Goal: Task Accomplishment & Management: Manage account settings

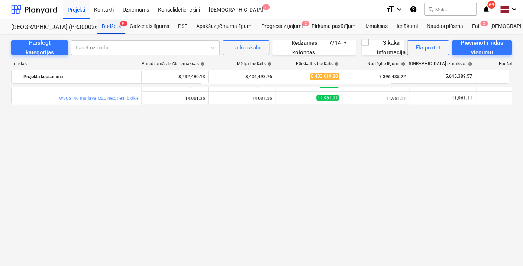
scroll to position [88, 0]
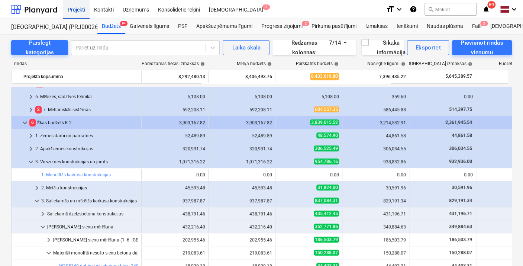
click at [75, 8] on div "Projekti" at bounding box center [76, 9] width 26 height 19
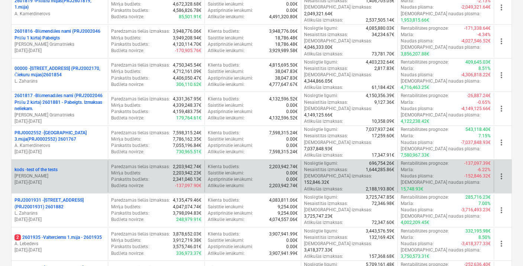
scroll to position [165, 0]
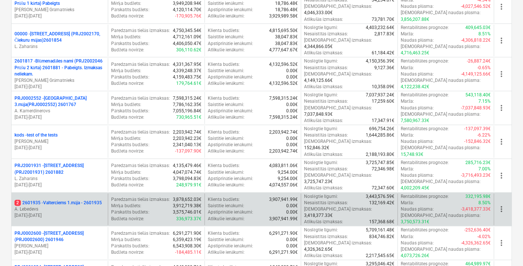
click at [81, 200] on p "2 2601935 - Valterciems 1.māja - 2601935" at bounding box center [58, 203] width 87 height 6
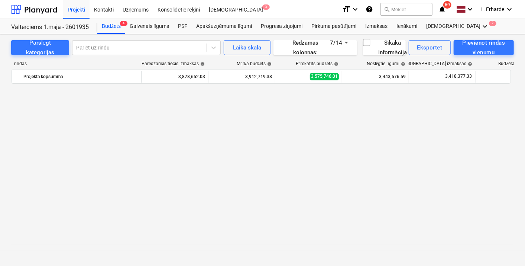
scroll to position [496, 0]
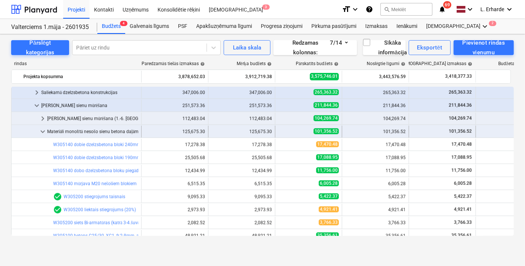
click at [42, 132] on span "keyboard_arrow_down" at bounding box center [42, 131] width 9 height 9
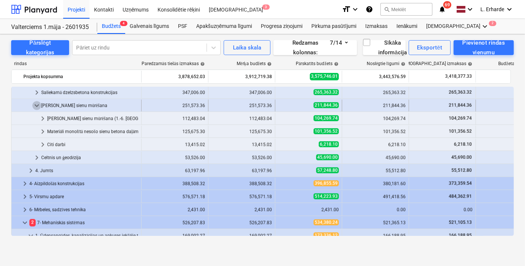
click at [38, 103] on span "keyboard_arrow_down" at bounding box center [36, 105] width 9 height 9
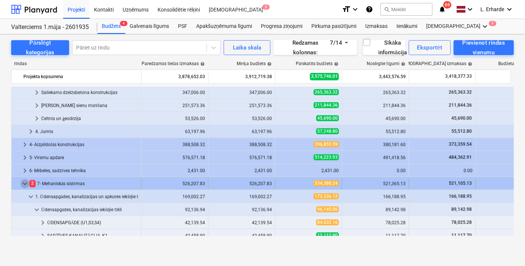
click at [23, 183] on span "keyboard_arrow_down" at bounding box center [24, 183] width 9 height 9
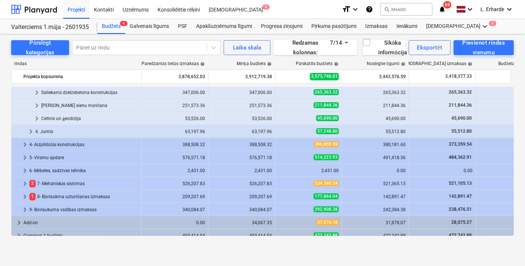
scroll to position [515, 0]
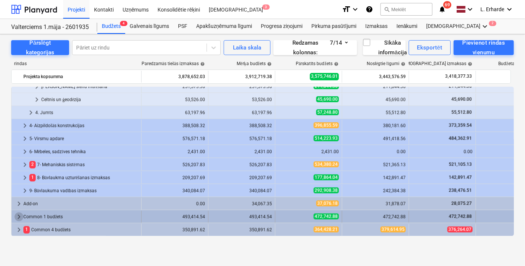
click at [17, 214] on span "keyboard_arrow_right" at bounding box center [19, 216] width 9 height 9
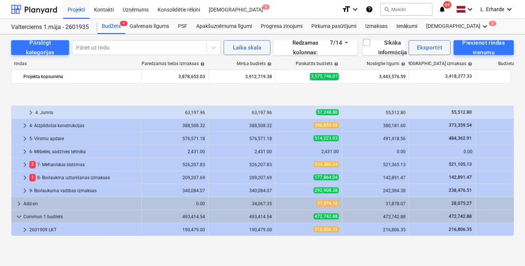
scroll to position [553, 0]
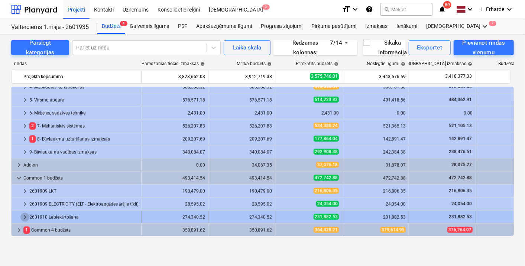
click at [22, 214] on span "keyboard_arrow_right" at bounding box center [24, 217] width 9 height 9
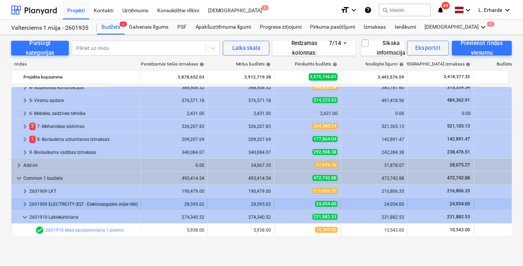
scroll to position [593, 0]
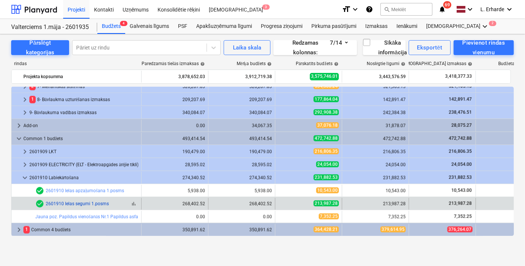
click at [88, 203] on link "2601910 Ielas segumi 1.posms" at bounding box center [77, 203] width 63 height 5
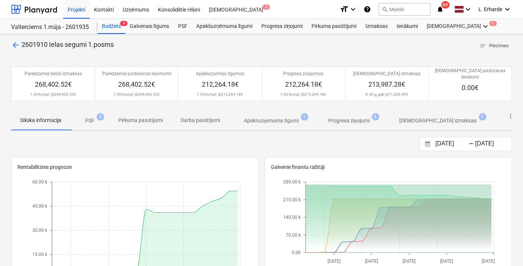
click at [93, 117] on p "PSF" at bounding box center [89, 121] width 9 height 8
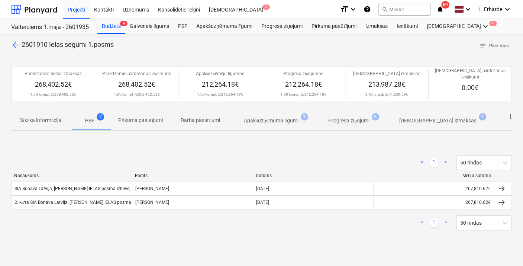
click at [266, 117] on p "Apakšuzņēmuma līgumi" at bounding box center [271, 121] width 55 height 8
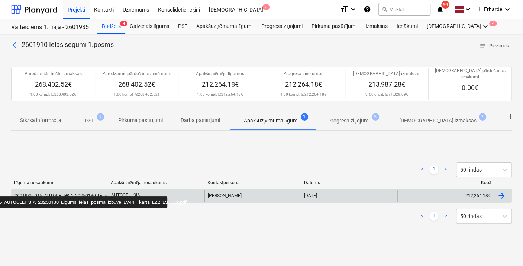
click at [66, 193] on div "2601935_015_AUTOCELI_SIA_20250130_Ligums_ielas_posma_izbuve_EV44_1karta_LZ2_LS_…" at bounding box center [116, 195] width 202 height 5
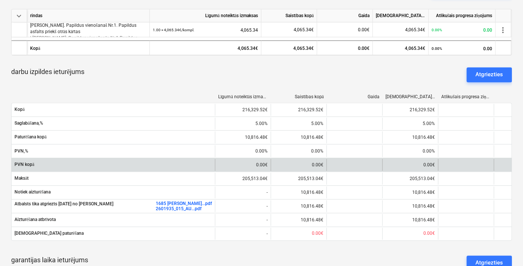
scroll to position [248, 0]
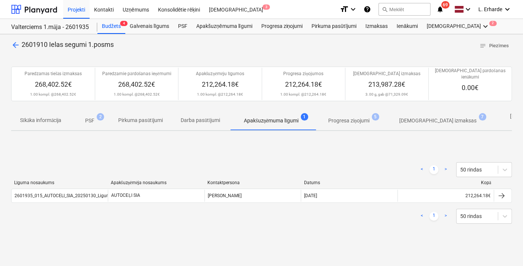
click at [93, 117] on p "PSF" at bounding box center [89, 121] width 9 height 8
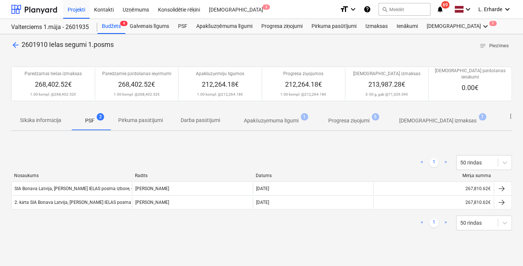
click at [17, 43] on span "arrow_back" at bounding box center [15, 45] width 9 height 9
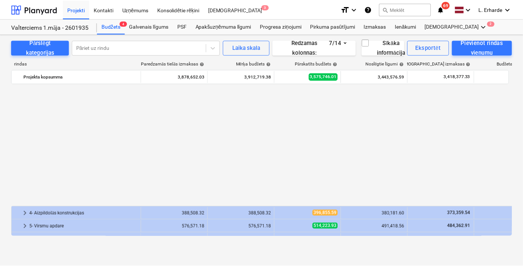
scroll to position [593, 0]
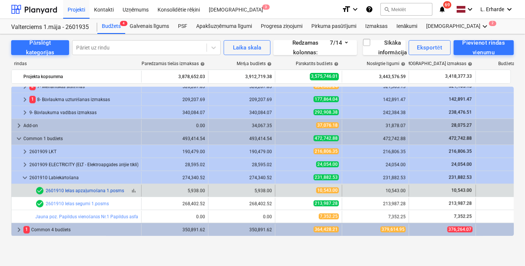
click at [99, 189] on link "2601910 Ielas apzaļumošana 1.posms" at bounding box center [85, 190] width 78 height 5
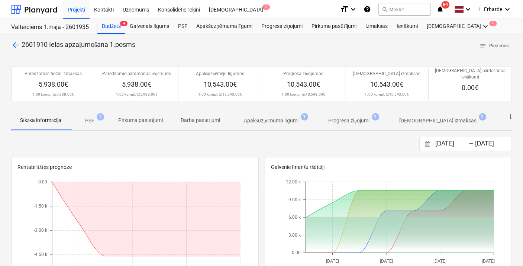
click at [91, 117] on p "PSF" at bounding box center [89, 121] width 9 height 8
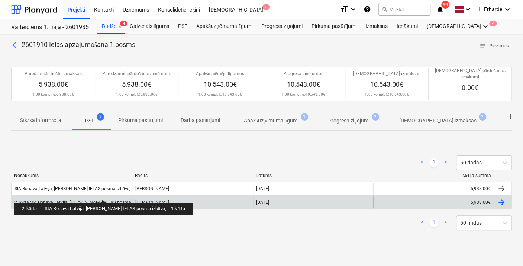
click at [103, 200] on div "2. kārta SIA Bonava Latvija, [PERSON_NAME] IELAS posma izbūve, - 1.kārta" at bounding box center [89, 203] width 148 height 6
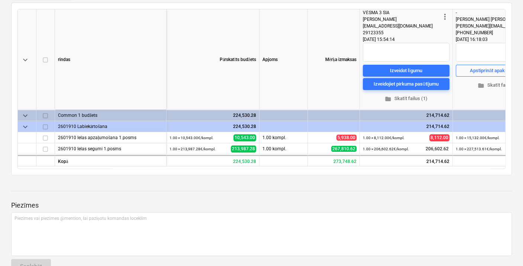
scroll to position [165, 0]
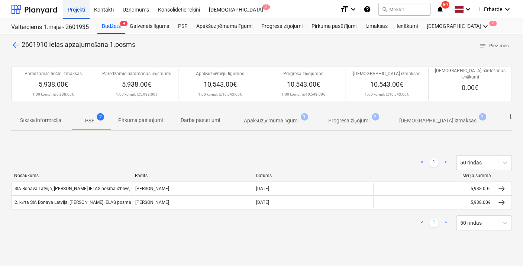
click at [75, 11] on div "Projekti" at bounding box center [76, 9] width 26 height 19
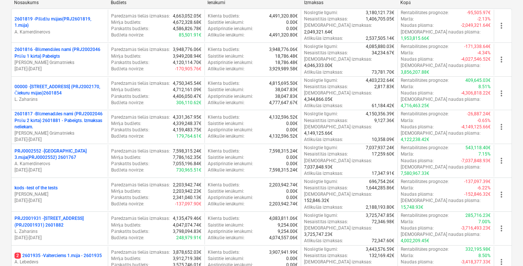
scroll to position [248, 0]
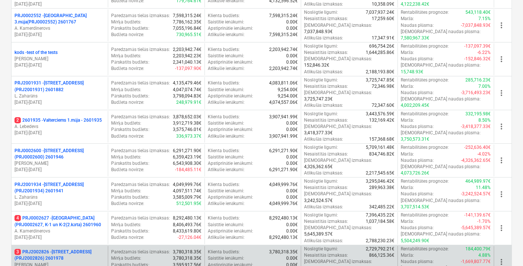
click at [74, 249] on p "3 PRJ2002826 - Stendes iela 8, E2 (PRJ2002826) 2601978" at bounding box center [60, 255] width 90 height 13
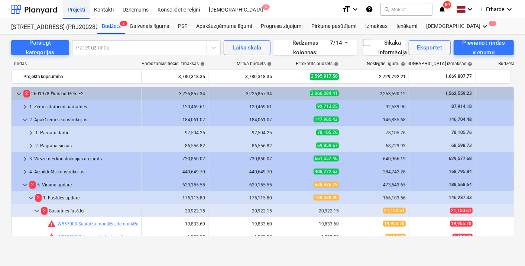
click at [72, 9] on div "Projekti" at bounding box center [76, 9] width 26 height 19
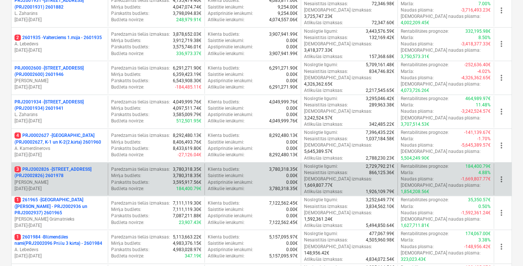
scroll to position [289, 0]
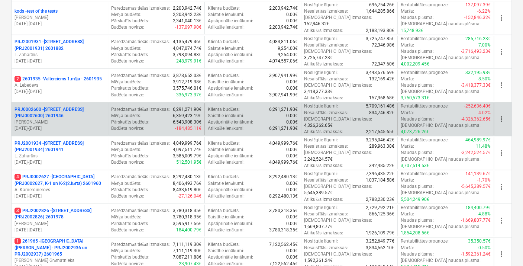
click at [62, 106] on p "PRJ0002600 - Vienības gatve 24, E1 ēka(PRJ0002600) 2601946" at bounding box center [60, 112] width 90 height 13
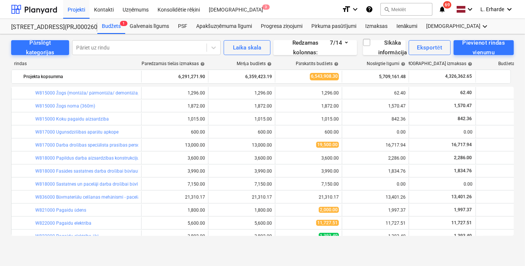
scroll to position [1666, 0]
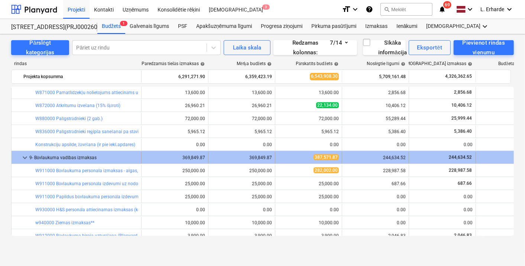
click at [25, 156] on span "keyboard_arrow_down" at bounding box center [24, 157] width 9 height 9
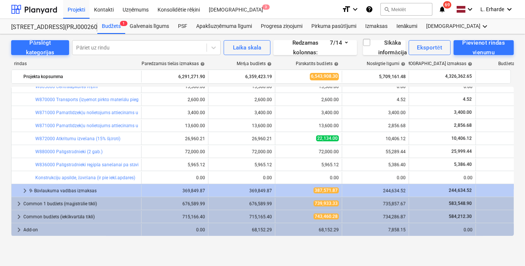
scroll to position [1881, 0]
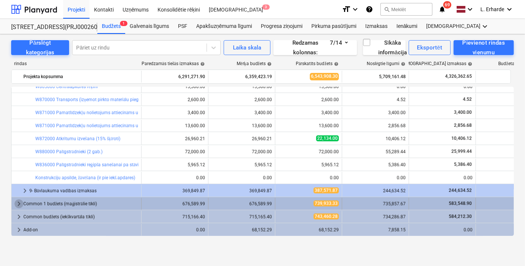
click at [17, 202] on span "keyboard_arrow_right" at bounding box center [19, 203] width 9 height 9
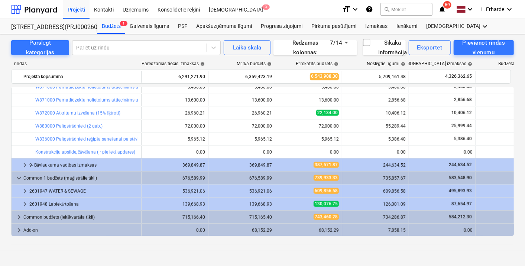
scroll to position [1907, 0]
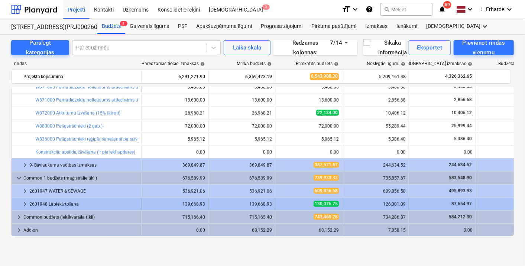
click at [23, 204] on span "keyboard_arrow_right" at bounding box center [24, 204] width 9 height 9
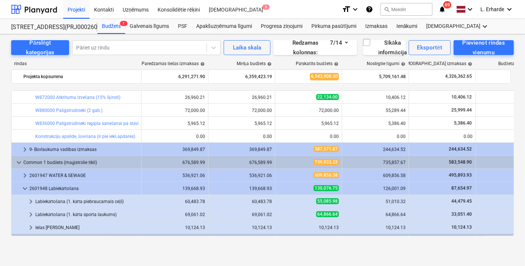
scroll to position [1946, 0]
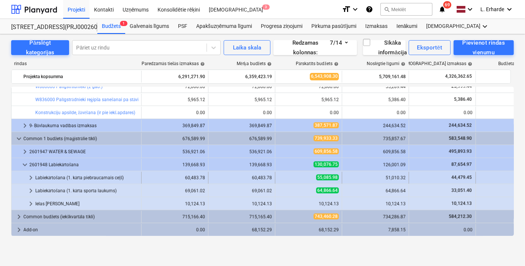
click at [98, 174] on div "Labiekārtošana (1. kārta piebraucamais ceļš)" at bounding box center [86, 178] width 103 height 12
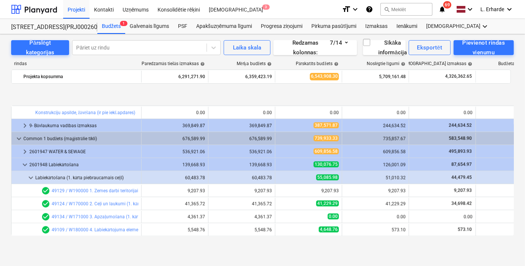
scroll to position [1988, 0]
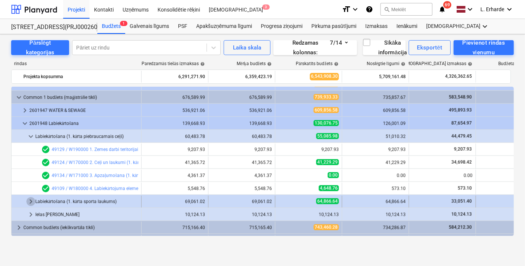
click at [30, 202] on span "keyboard_arrow_right" at bounding box center [30, 201] width 9 height 9
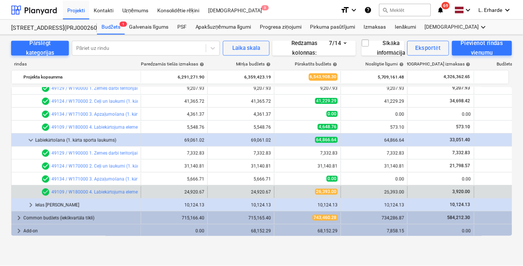
scroll to position [2051, 0]
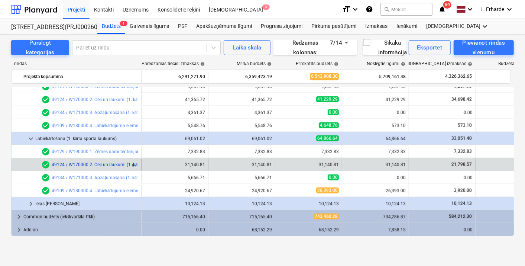
click at [108, 166] on link "49124 / W170000 2. Ceļi un laukumi (1. kārta)" at bounding box center [98, 164] width 93 height 5
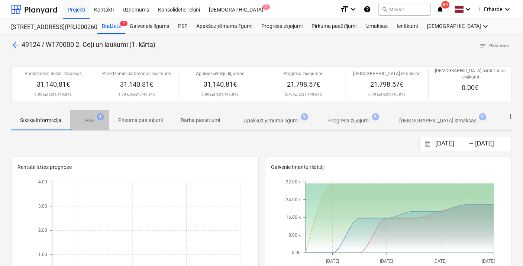
click at [93, 117] on p "PSF" at bounding box center [89, 121] width 9 height 8
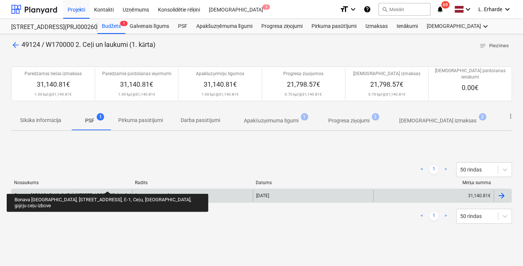
click at [91, 193] on div "Bonava Latvija, Vienības gatve 24, Ē-1, Ceļu, laukumu, gājēju ceļu izbūve" at bounding box center [115, 196] width 200 height 6
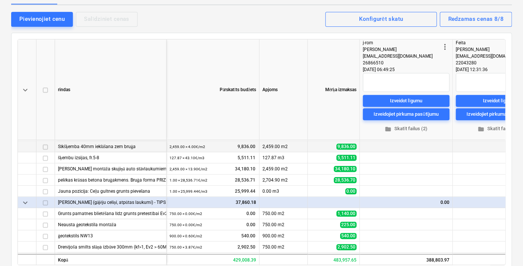
scroll to position [413, 0]
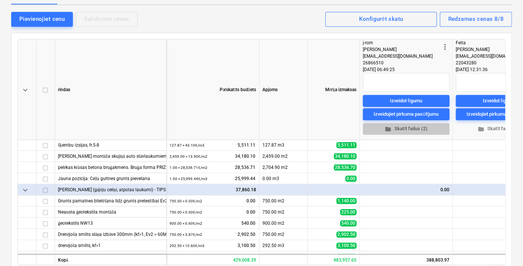
click at [415, 129] on span "folder Skatīt failus (2)" at bounding box center [406, 129] width 81 height 9
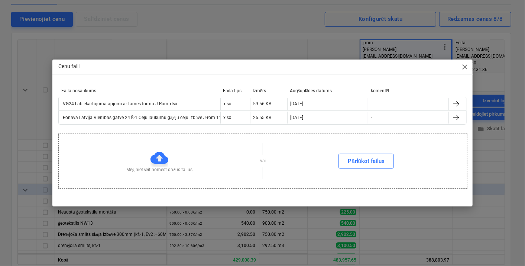
click at [464, 68] on span "close" at bounding box center [465, 66] width 9 height 9
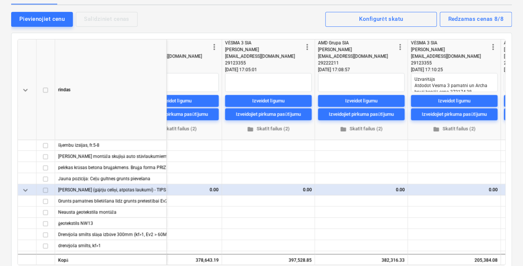
scroll to position [413, 512]
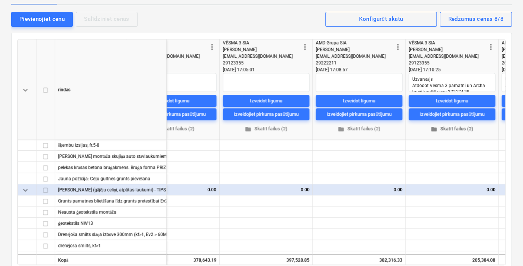
click at [461, 127] on span "folder Skatīt failus (2)" at bounding box center [452, 129] width 81 height 9
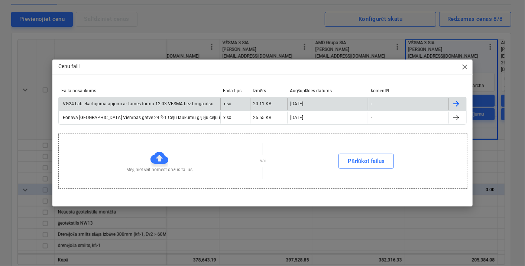
click at [128, 104] on div "VG24 Labiekartojuma apjomi ar tames formu 12.03 VESMA bez bruga.xlsx" at bounding box center [137, 103] width 151 height 5
click at [405, 240] on div "Cenu faili close Faila nosaukums Faila tips Izmērs Augšuplādes datums komentēt …" at bounding box center [262, 133] width 525 height 266
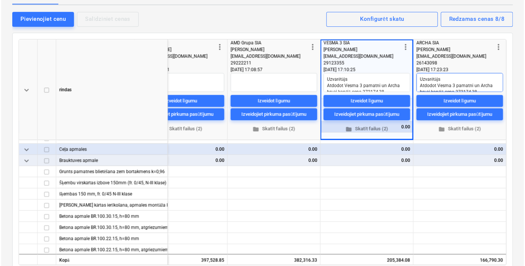
scroll to position [6, 0]
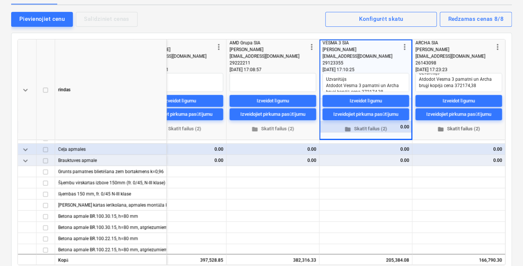
click at [468, 129] on span "folder Skatīt failus (2)" at bounding box center [458, 129] width 81 height 9
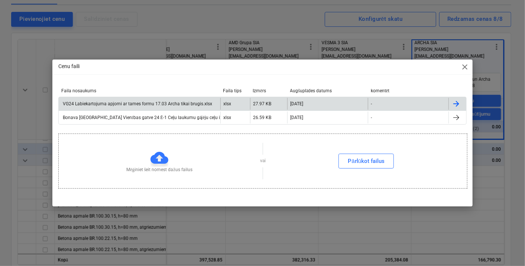
click at [141, 104] on div "VG24 Labiekartojuma apjomi ar tames formu 17.03 Archa tikai brugis.xlsx" at bounding box center [137, 103] width 151 height 5
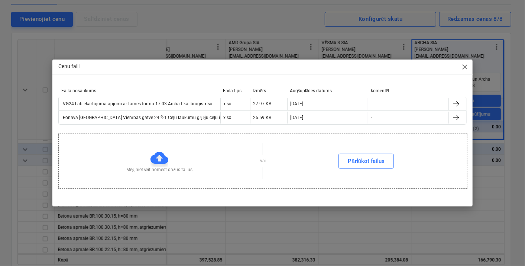
click at [463, 69] on span "close" at bounding box center [465, 66] width 9 height 9
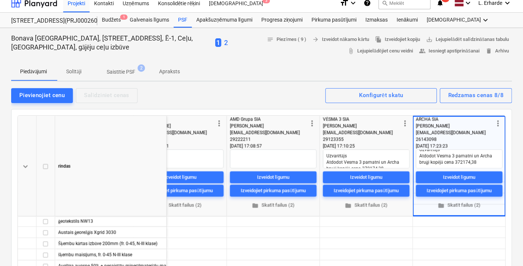
scroll to position [0, 0]
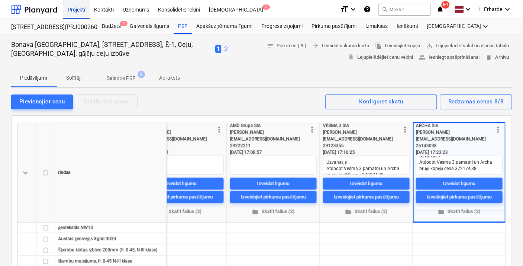
click at [77, 8] on div "Projekti" at bounding box center [76, 9] width 26 height 19
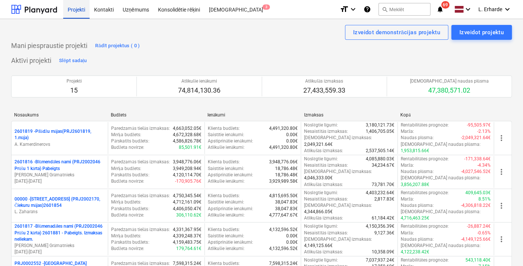
click at [74, 13] on div "Projekti" at bounding box center [76, 9] width 26 height 19
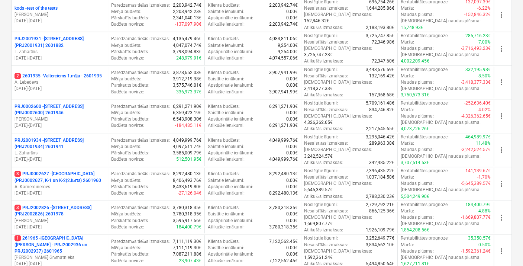
scroll to position [289, 0]
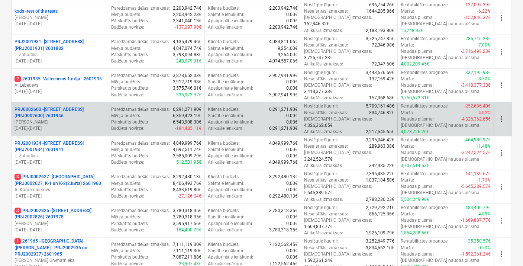
click at [75, 106] on p "PRJ0002600 - Vienības gatve 24, E1 ēka(PRJ0002600) 2601946" at bounding box center [60, 112] width 90 height 13
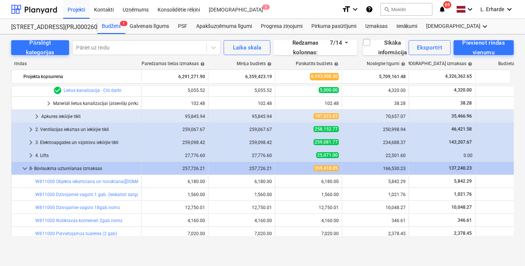
scroll to position [1472, 0]
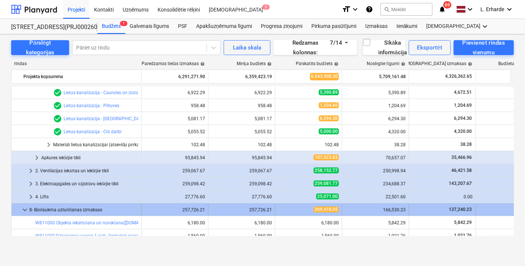
click at [25, 207] on span "keyboard_arrow_down" at bounding box center [24, 209] width 9 height 9
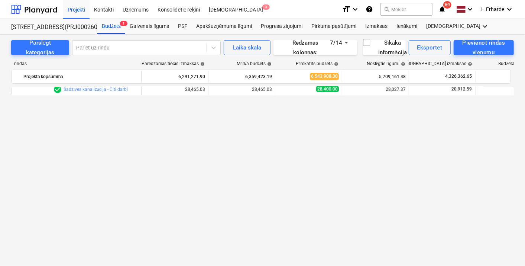
scroll to position [893, 0]
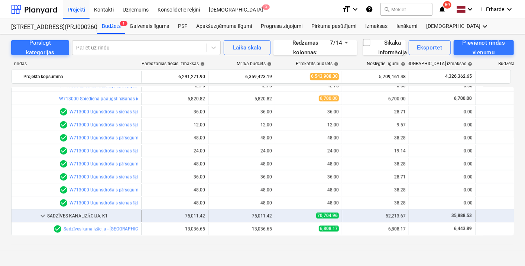
click at [39, 213] on span "keyboard_arrow_down" at bounding box center [42, 215] width 9 height 9
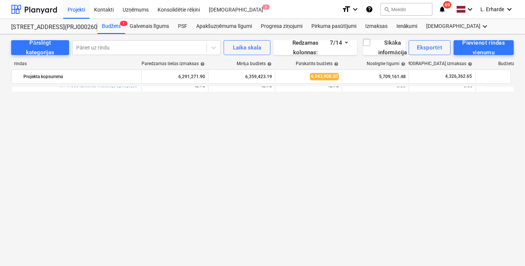
scroll to position [728, 0]
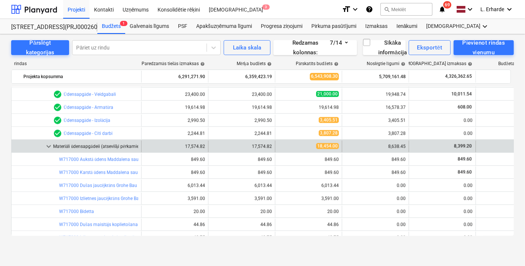
click at [49, 147] on span "keyboard_arrow_down" at bounding box center [48, 146] width 9 height 9
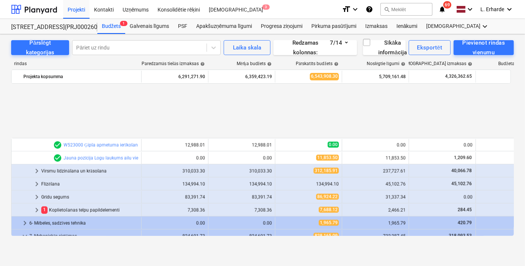
scroll to position [604, 0]
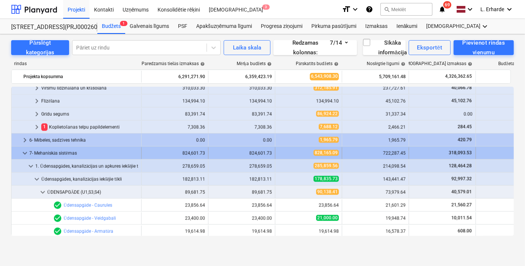
click at [26, 152] on span "keyboard_arrow_down" at bounding box center [24, 153] width 9 height 9
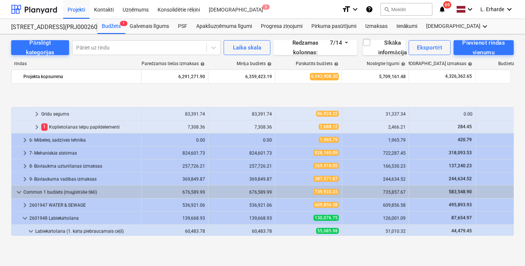
scroll to position [687, 0]
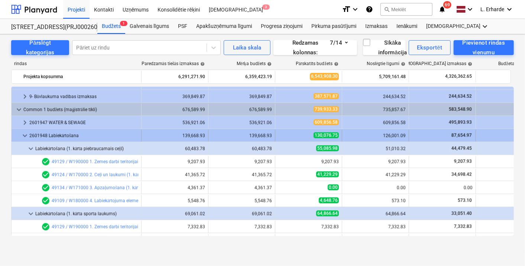
click at [23, 132] on span "keyboard_arrow_down" at bounding box center [24, 135] width 9 height 9
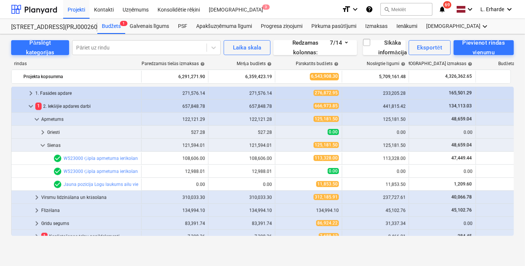
scroll to position [536, 0]
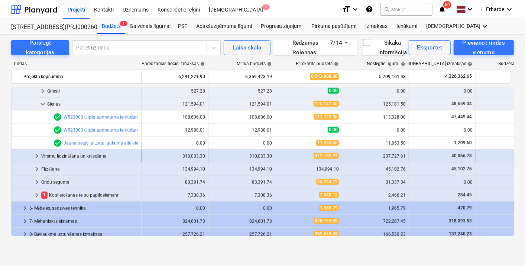
click at [35, 154] on span "keyboard_arrow_right" at bounding box center [36, 156] width 9 height 9
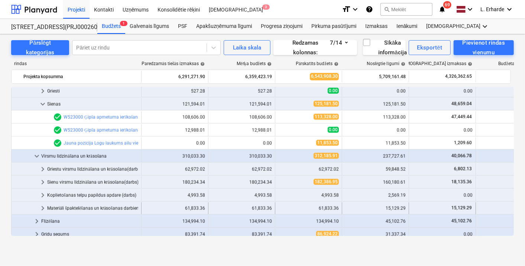
click at [93, 208] on div "Materiāli špaktelēšanas un krāsošanas darbiem (atsevišķi pērkamie)" at bounding box center [92, 208] width 91 height 12
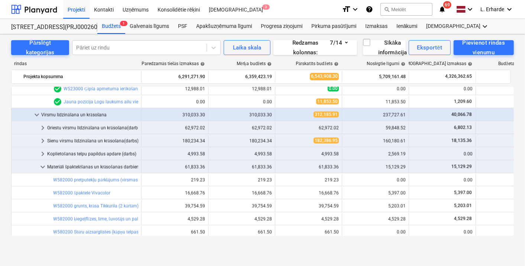
scroll to position [619, 0]
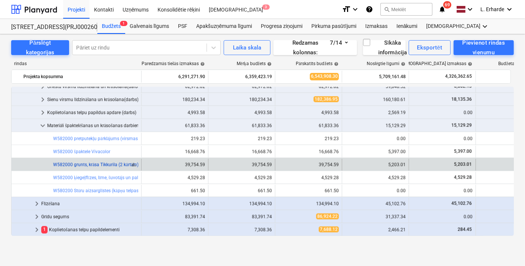
click at [93, 164] on link "W582000 grunts, krāsa Tikkurila (2 kārtām), silikons, stūru profili" at bounding box center [116, 164] width 127 height 5
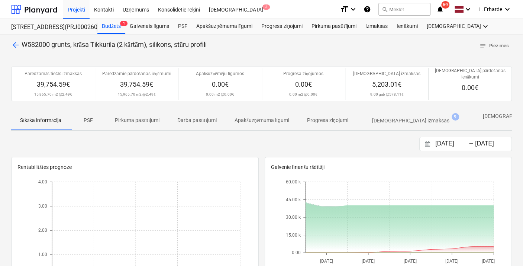
click at [408, 117] on p "[DEMOGRAPHIC_DATA] izmaksas" at bounding box center [410, 121] width 77 height 8
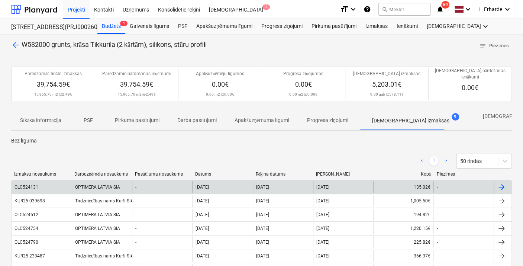
click at [93, 181] on div "OPTIMERA LATVIA SIA" at bounding box center [102, 187] width 60 height 12
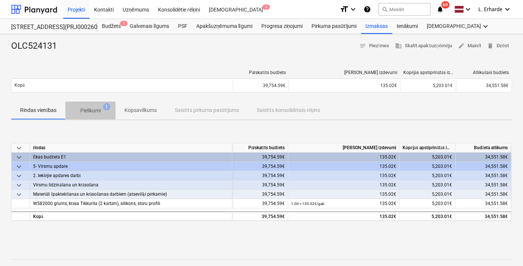
click at [97, 107] on p "Pielikumi" at bounding box center [90, 111] width 20 height 8
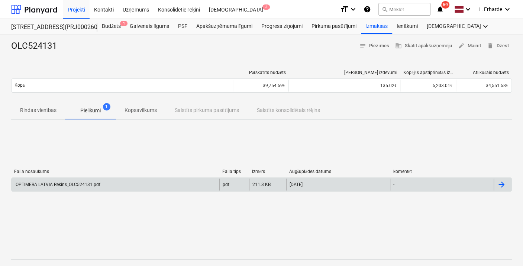
click at [61, 187] on div "OPTIMERA LATVIA Rekins_OLC524131.pdf" at bounding box center [116, 184] width 208 height 12
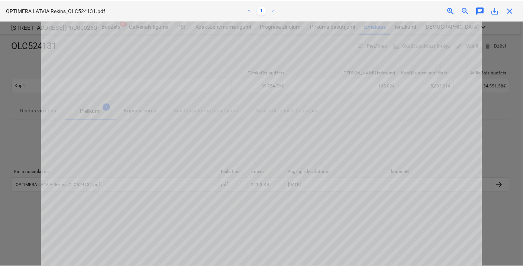
scroll to position [206, 0]
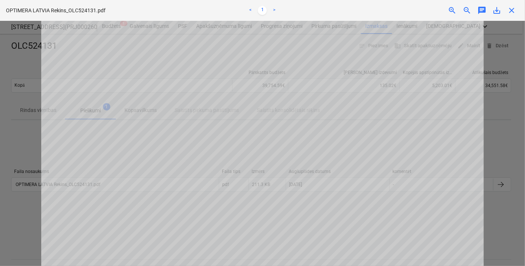
click at [510, 13] on span "close" at bounding box center [512, 10] width 9 height 9
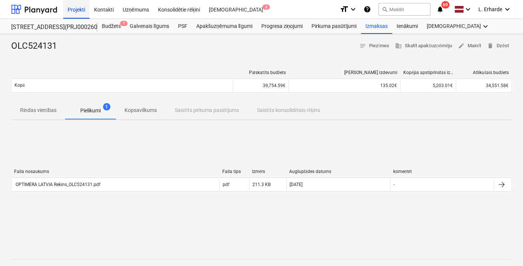
click at [74, 8] on div "Projekti" at bounding box center [76, 9] width 26 height 19
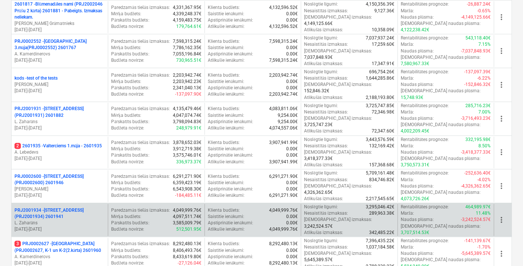
scroll to position [289, 0]
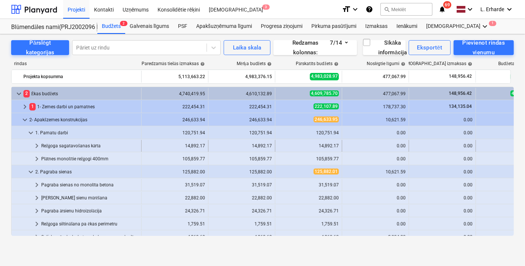
click at [91, 144] on div "Režģoga sagatavošanas kārta" at bounding box center [89, 146] width 97 height 12
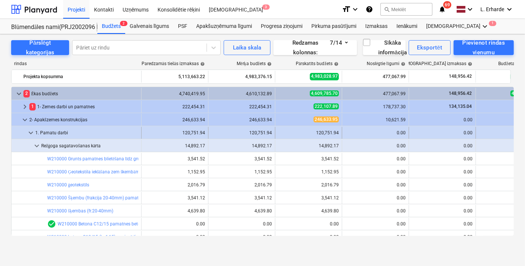
click at [30, 132] on span "keyboard_arrow_down" at bounding box center [30, 132] width 9 height 9
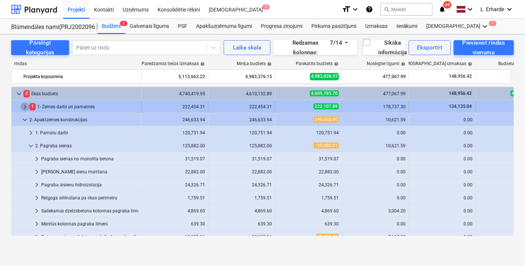
click at [25, 105] on span "keyboard_arrow_right" at bounding box center [24, 106] width 9 height 9
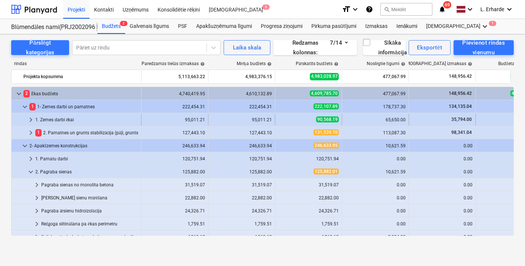
click at [57, 118] on div "1. Zemes darbi ēkai" at bounding box center [86, 120] width 103 height 12
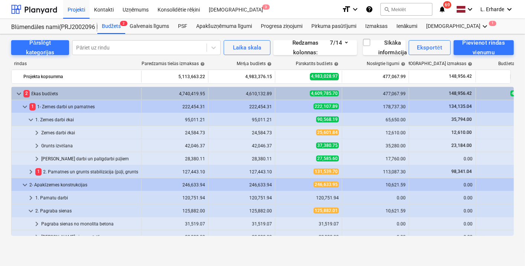
click at [57, 118] on div "1. Zemes darbi ēkai" at bounding box center [86, 120] width 103 height 12
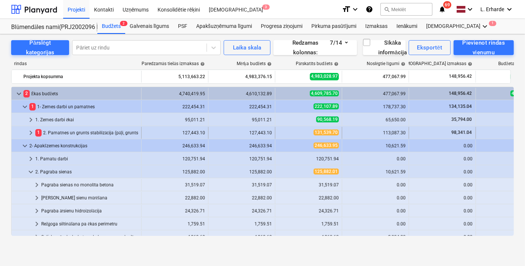
click at [68, 132] on div "1 2. Pamatnes un grunts stabilizācija (pāļi, gruntsūdens pazemināšana)" at bounding box center [86, 133] width 103 height 12
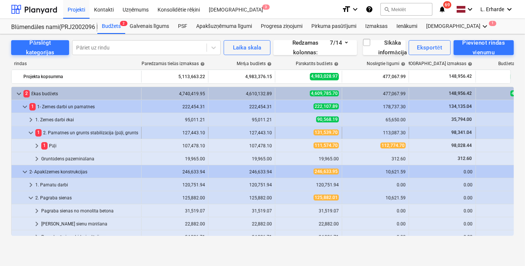
click at [84, 134] on div "1 2. Pamatnes un grunts stabilizācija (pāļi, gruntsūdens pazemināšana)" at bounding box center [86, 133] width 103 height 12
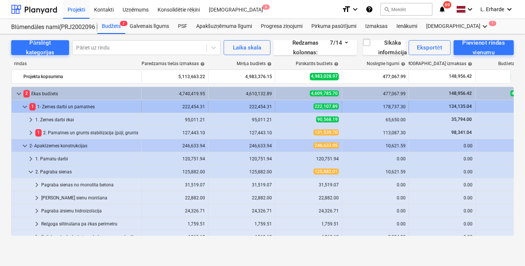
click at [25, 104] on span "keyboard_arrow_down" at bounding box center [24, 106] width 9 height 9
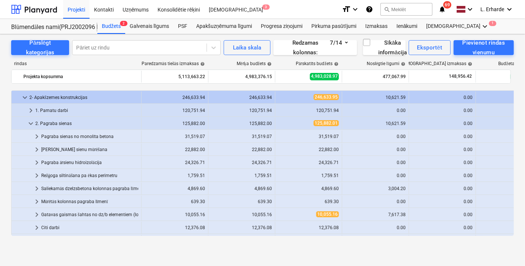
scroll to position [41, 0]
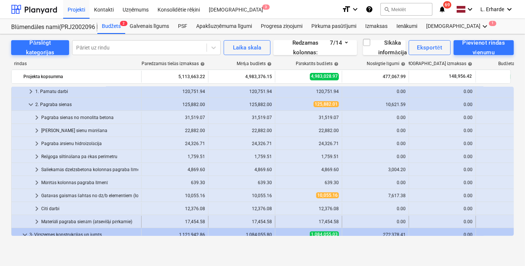
click at [84, 218] on div "Materiāli pagraba sienām (atsevišķi pērkamie)" at bounding box center [89, 222] width 97 height 12
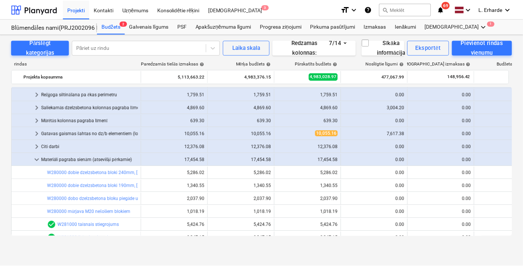
scroll to position [124, 0]
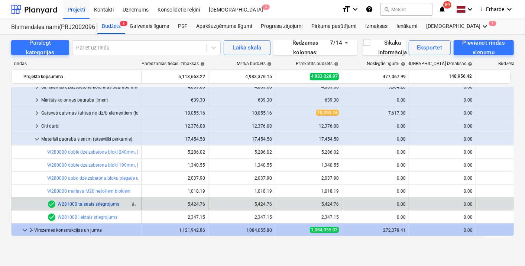
click at [96, 204] on link "W281000 taisnais stiegrojums" at bounding box center [89, 204] width 62 height 5
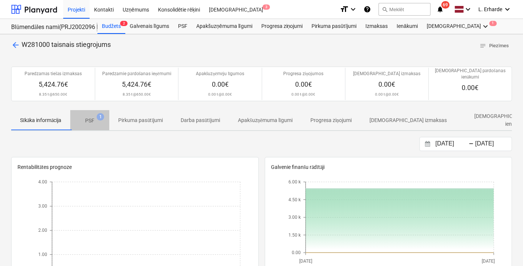
click at [92, 117] on p "PSF" at bounding box center [89, 121] width 9 height 8
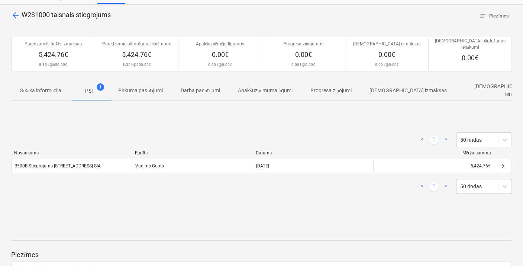
scroll to position [41, 0]
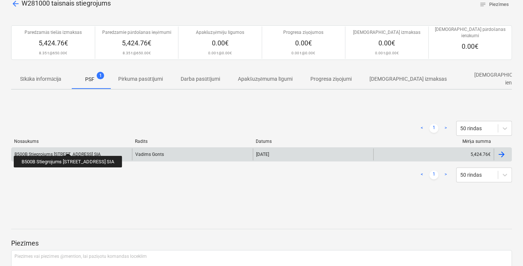
click at [78, 152] on div "B500B Stiegrojums Prūšu ielā 1G, Bonava Latvija SIA" at bounding box center [58, 154] width 86 height 5
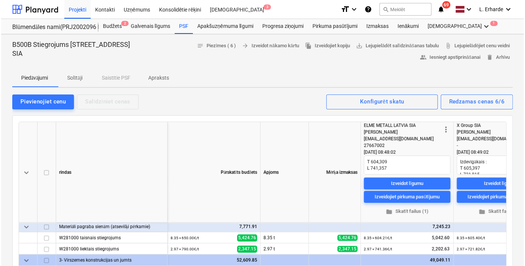
scroll to position [83, 0]
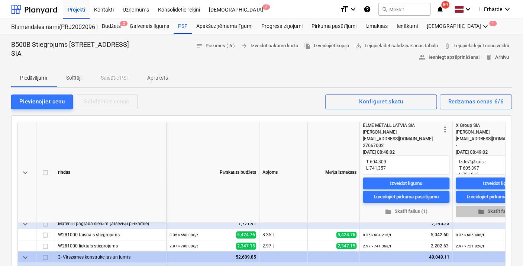
click at [495, 210] on span "folder Skatīt failus (1)" at bounding box center [499, 211] width 81 height 9
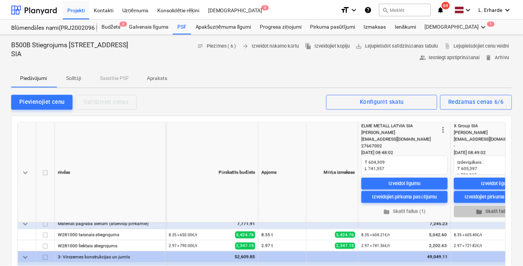
scroll to position [83, 42]
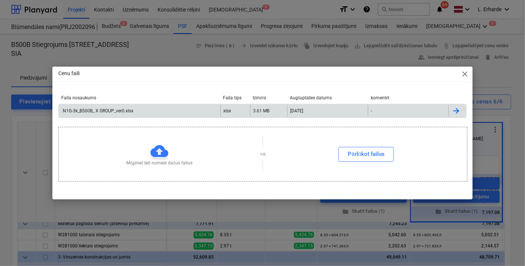
click at [110, 111] on div "N1G-3k_B500B_ X GROUP_ver0.xlsx" at bounding box center [98, 110] width 72 height 5
click at [184, 56] on div "Cenu faili close Faila nosaukums Faila tips Izmērs Augšuplādes datums komentēt …" at bounding box center [262, 133] width 525 height 266
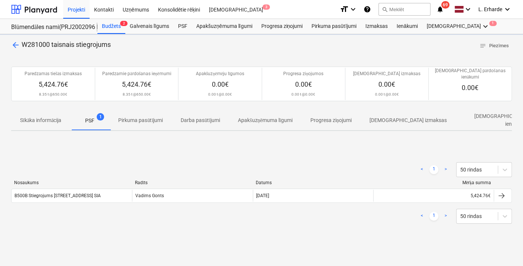
scroll to position [41, 0]
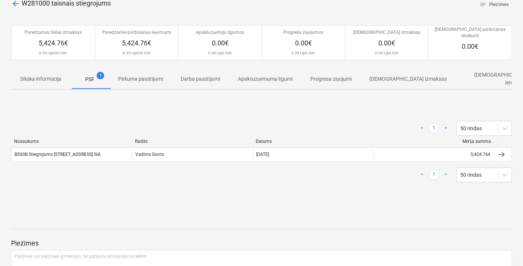
drag, startPoint x: 17, startPoint y: 1, endPoint x: 23, endPoint y: 4, distance: 6.5
click at [17, 1] on span "arrow_back" at bounding box center [15, 3] width 9 height 9
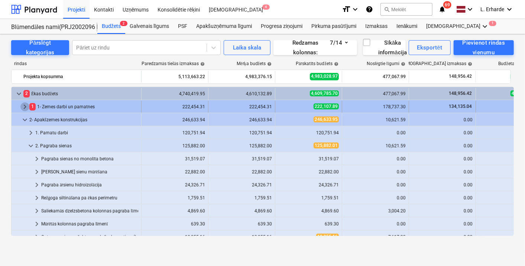
click at [24, 102] on span "keyboard_arrow_right" at bounding box center [24, 106] width 9 height 9
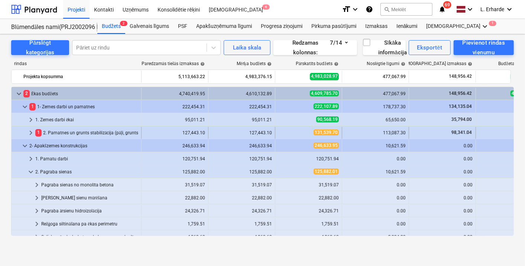
click at [87, 130] on div "1 2. Pamatnes un grunts stabilizācija (pāļi, gruntsūdens pazemināšana)" at bounding box center [86, 133] width 103 height 12
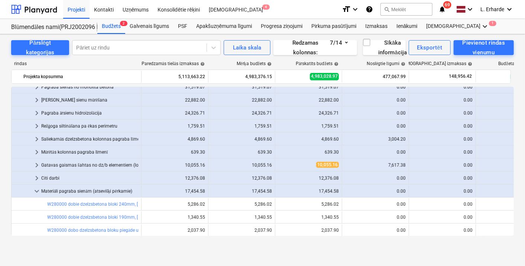
scroll to position [165, 0]
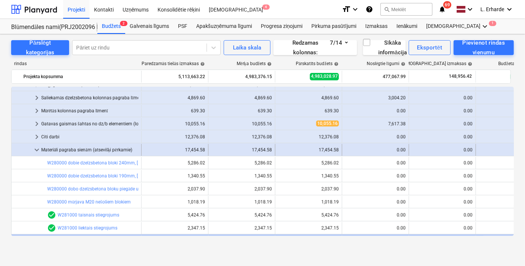
click at [37, 148] on span "keyboard_arrow_down" at bounding box center [36, 149] width 9 height 9
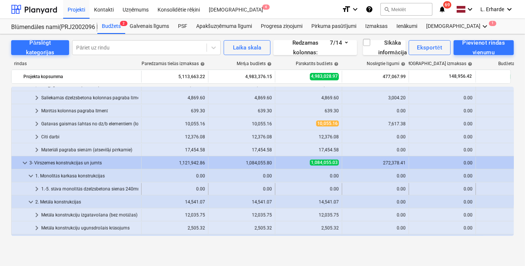
click at [113, 186] on div "1.-5. stāva monolītās dzelzsbetona sienas 240mm" at bounding box center [89, 189] width 97 height 12
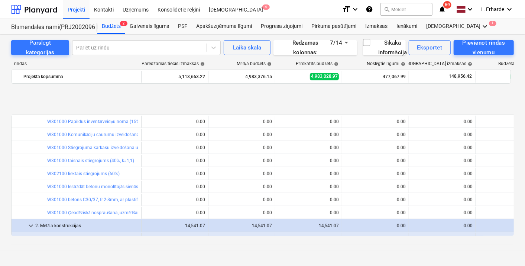
scroll to position [248, 0]
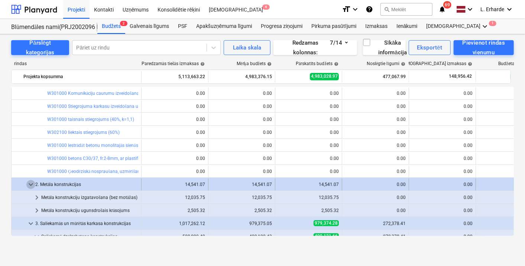
click at [29, 183] on span "keyboard_arrow_down" at bounding box center [30, 184] width 9 height 9
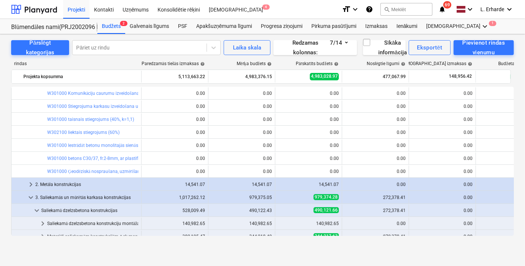
click at [29, 183] on span "keyboard_arrow_right" at bounding box center [30, 184] width 9 height 9
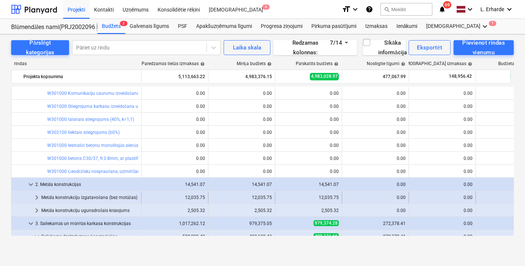
click at [57, 197] on div "Metāla konstrukciju izgatavošana (bez motāžas)" at bounding box center [89, 198] width 97 height 12
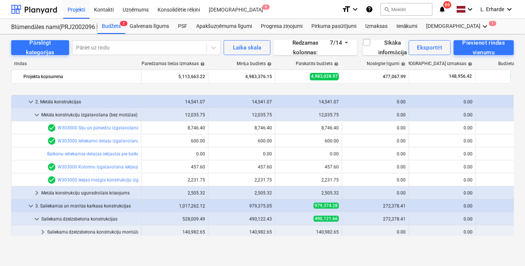
scroll to position [372, 0]
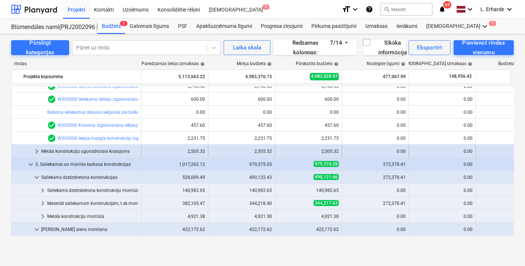
click at [37, 149] on span "keyboard_arrow_right" at bounding box center [36, 151] width 9 height 9
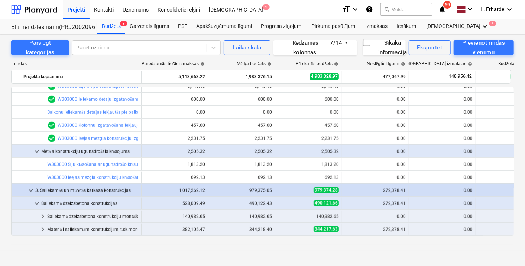
scroll to position [413, 0]
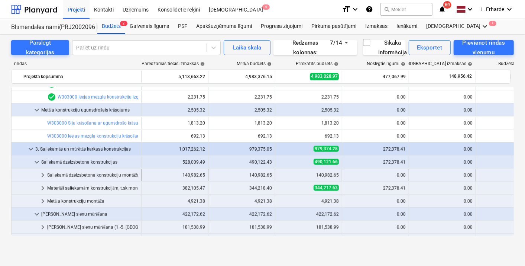
click at [96, 172] on div "Saliekamā dzelzsbetona konstrukciju montāža" at bounding box center [92, 175] width 91 height 12
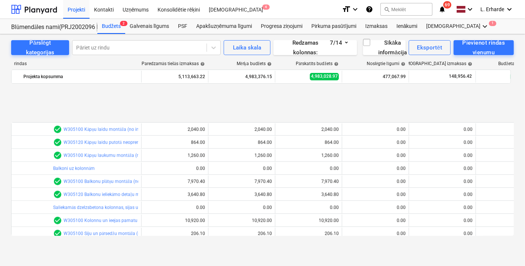
scroll to position [661, 0]
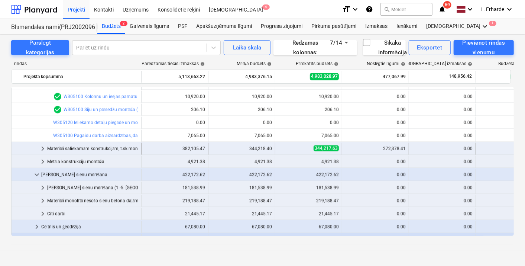
click at [116, 147] on div "Materiāli saliekamām konstrukcijām, t.sk.monolītā betona pārsegumu daļām (atsev…" at bounding box center [92, 149] width 91 height 12
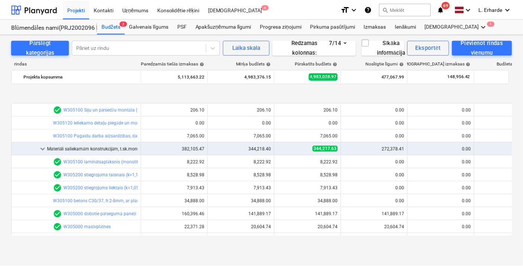
scroll to position [702, 0]
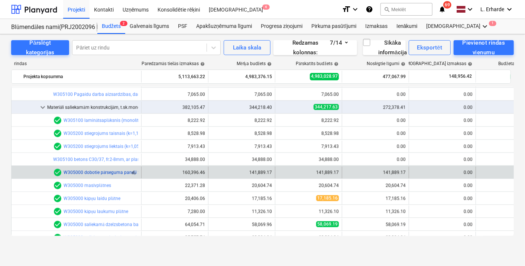
click at [106, 173] on link "W305000 dobotie pārseguma paneļi 220mm" at bounding box center [109, 172] width 90 height 5
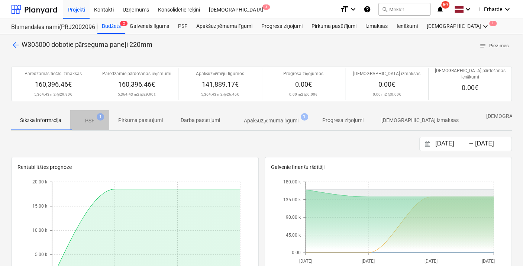
click at [96, 117] on span "PSF 1" at bounding box center [89, 121] width 21 height 8
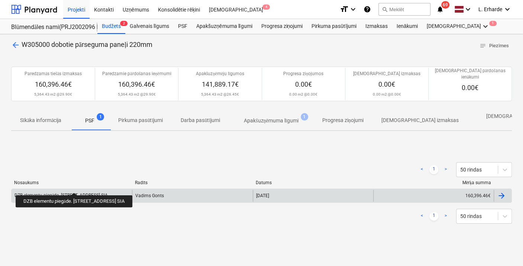
click at [84, 193] on div "DZB elementu piegāde. Prūšu ielā 1G, Bonava Latvija SIA" at bounding box center [61, 196] width 93 height 6
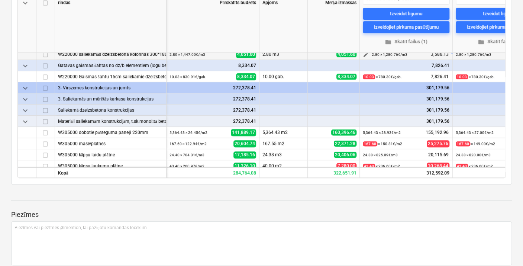
scroll to position [36, 0]
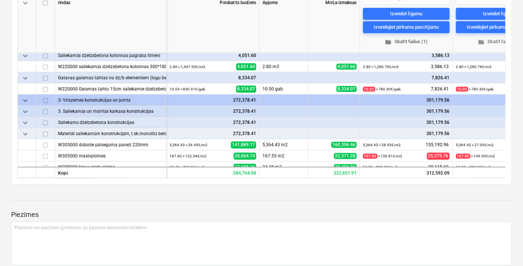
click at [406, 42] on span "folder Skatīt failus (1)" at bounding box center [406, 42] width 81 height 9
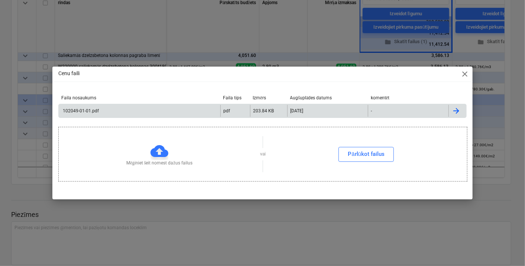
click at [81, 112] on div "102049-01-01.pdf" at bounding box center [80, 110] width 37 height 5
click at [96, 35] on div "Cenu faili close Faila nosaukums Faila tips Izmērs Augšuplādes datums komentēt …" at bounding box center [262, 133] width 525 height 266
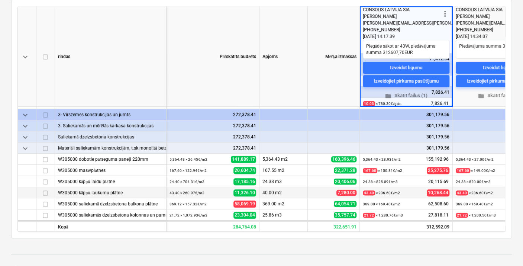
scroll to position [165, 0]
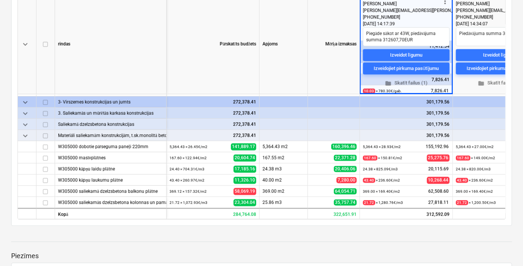
click at [25, 132] on span "keyboard_arrow_down" at bounding box center [25, 135] width 9 height 9
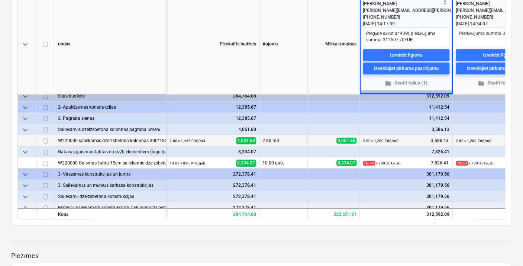
scroll to position [0, 0]
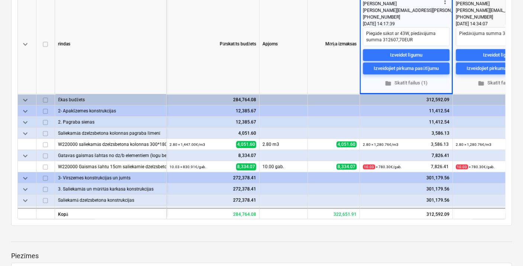
click at [25, 109] on span "keyboard_arrow_down" at bounding box center [25, 111] width 9 height 9
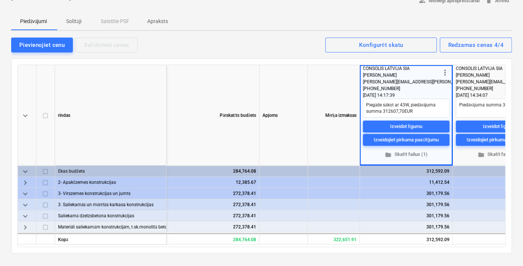
scroll to position [124, 0]
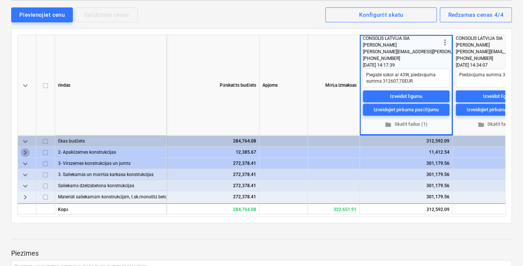
click at [24, 149] on span "keyboard_arrow_right" at bounding box center [25, 152] width 9 height 9
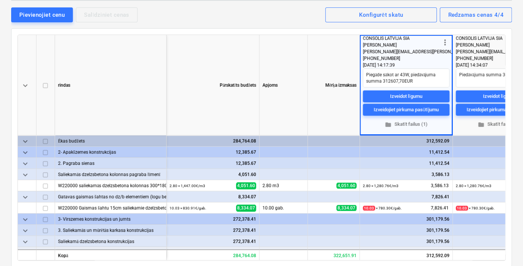
click at [25, 139] on span "keyboard_arrow_down" at bounding box center [25, 141] width 9 height 9
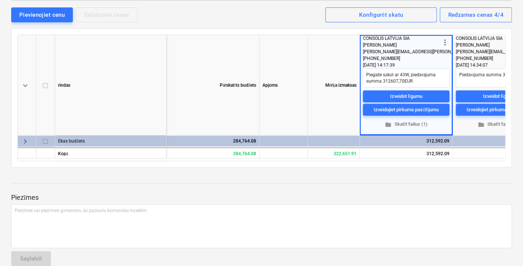
click at [25, 139] on span "keyboard_arrow_right" at bounding box center [25, 141] width 9 height 9
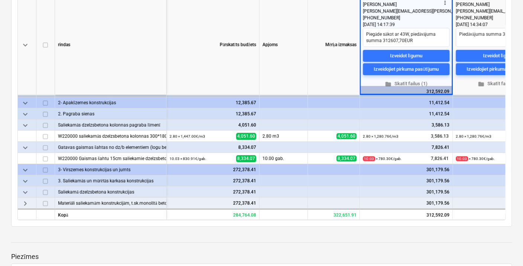
scroll to position [165, 0]
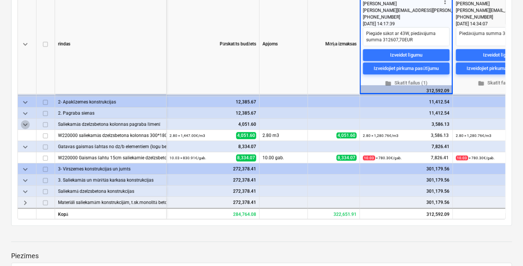
click at [23, 122] on span "keyboard_arrow_down" at bounding box center [25, 124] width 9 height 9
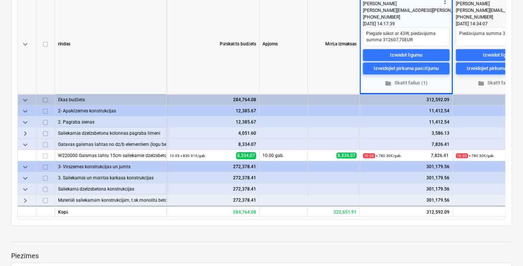
click at [25, 131] on span "keyboard_arrow_right" at bounding box center [25, 133] width 9 height 9
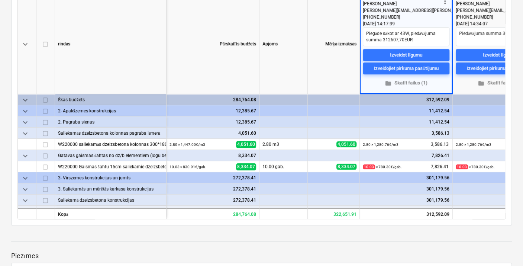
click at [25, 132] on span "keyboard_arrow_down" at bounding box center [25, 133] width 9 height 9
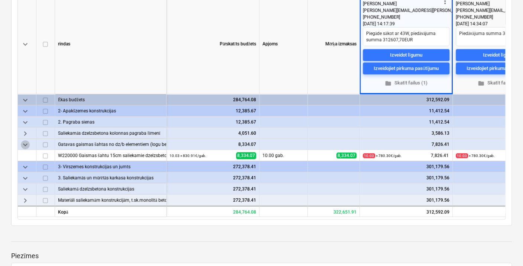
click at [24, 145] on span "keyboard_arrow_down" at bounding box center [25, 144] width 9 height 9
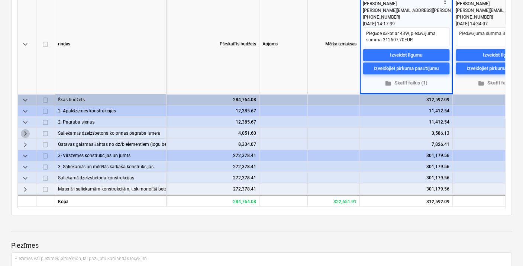
click at [26, 130] on span "keyboard_arrow_right" at bounding box center [25, 133] width 9 height 9
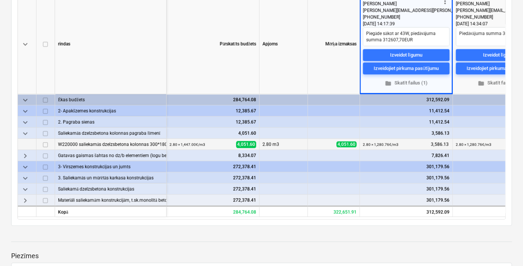
click at [26, 131] on span "keyboard_arrow_down" at bounding box center [25, 133] width 9 height 9
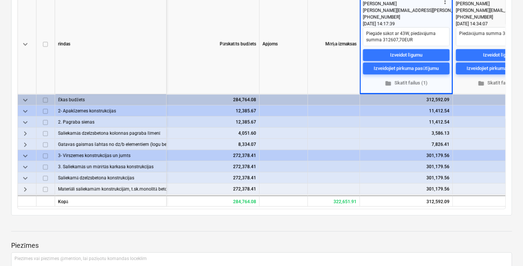
click at [25, 121] on span "keyboard_arrow_down" at bounding box center [25, 122] width 9 height 9
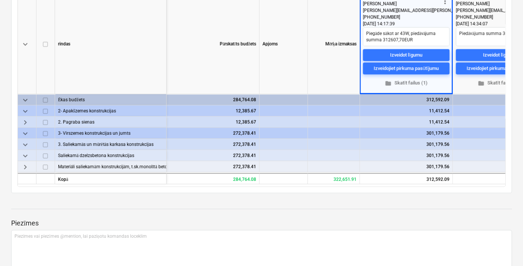
click at [24, 109] on span "keyboard_arrow_down" at bounding box center [25, 111] width 9 height 9
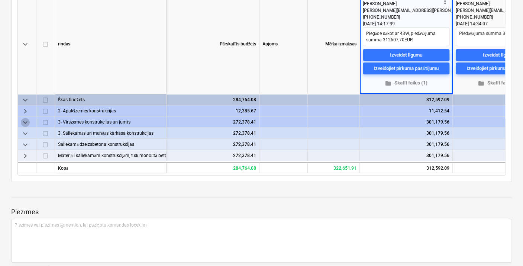
click at [25, 121] on span "keyboard_arrow_down" at bounding box center [25, 122] width 9 height 9
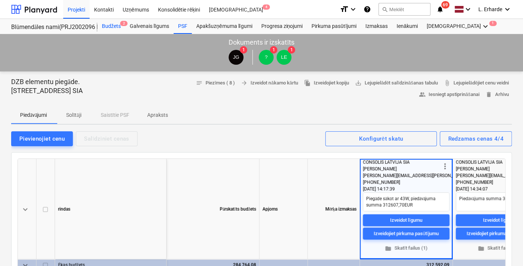
click at [113, 28] on div "Budžets 2" at bounding box center [111, 26] width 28 height 15
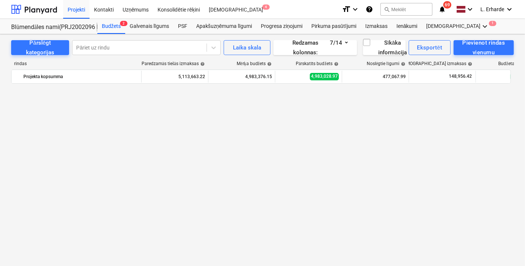
scroll to position [702, 0]
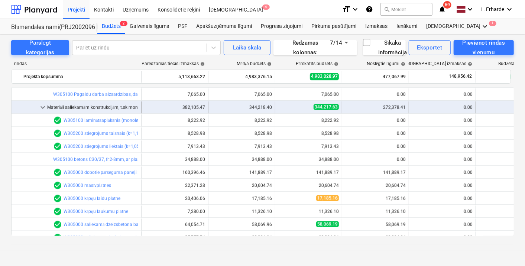
click at [45, 107] on span "keyboard_arrow_down" at bounding box center [42, 107] width 9 height 9
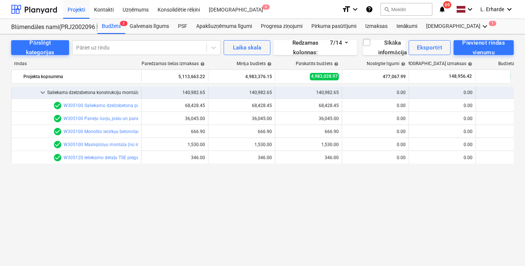
scroll to position [330, 0]
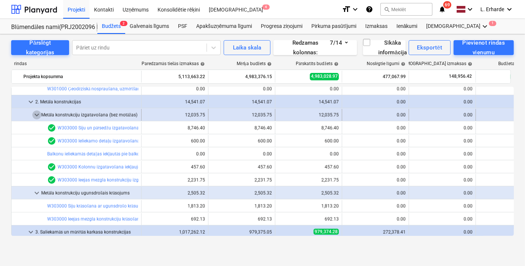
click at [35, 112] on span "keyboard_arrow_down" at bounding box center [36, 114] width 9 height 9
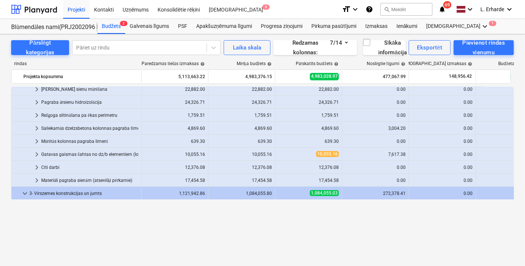
scroll to position [0, 0]
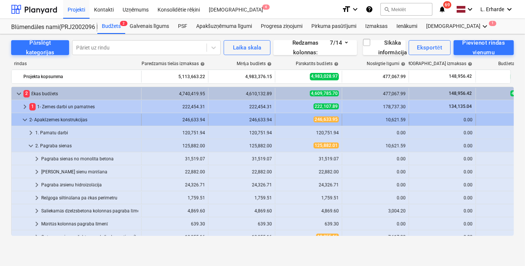
click at [23, 120] on span "keyboard_arrow_down" at bounding box center [24, 119] width 9 height 9
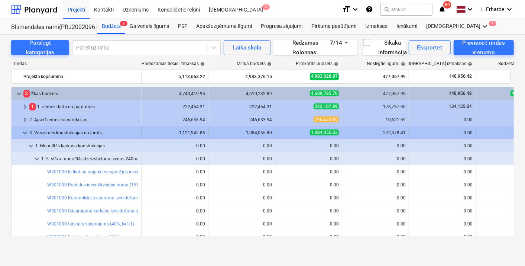
click at [25, 134] on span "keyboard_arrow_down" at bounding box center [24, 132] width 9 height 9
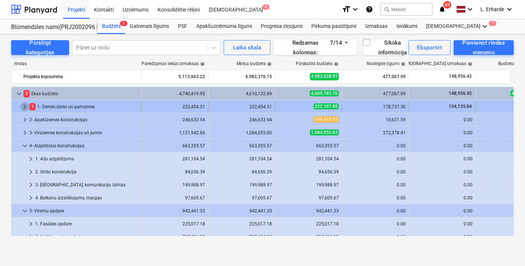
click at [24, 104] on span "keyboard_arrow_right" at bounding box center [24, 106] width 9 height 9
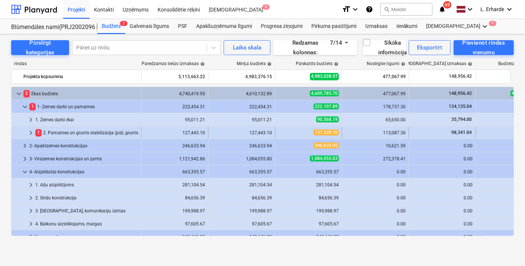
click at [77, 131] on div "1 2. Pamatnes un grunts stabilizācija (pāļi, gruntsūdens pazemināšana)" at bounding box center [86, 133] width 103 height 12
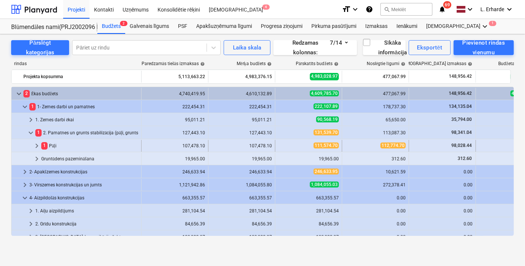
click at [49, 140] on div "1 Pāļi" at bounding box center [89, 146] width 97 height 12
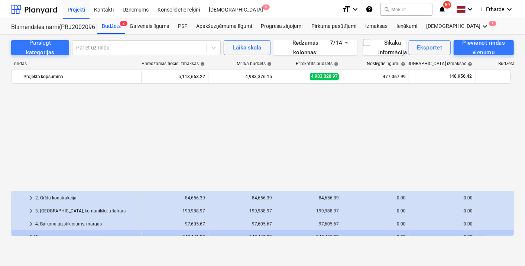
scroll to position [163, 0]
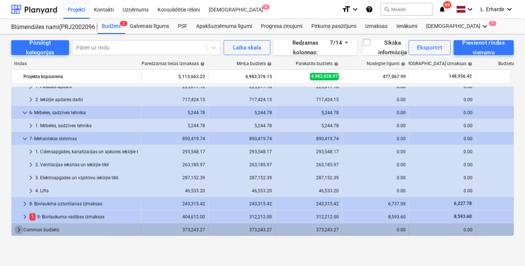
click at [20, 228] on span "keyboard_arrow_right" at bounding box center [19, 229] width 9 height 9
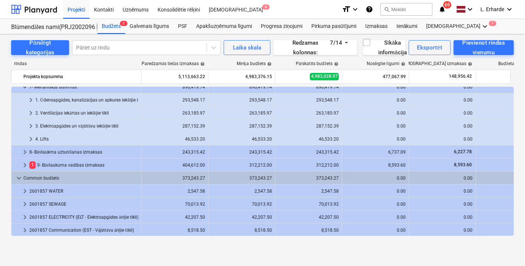
scroll to position [228, 0]
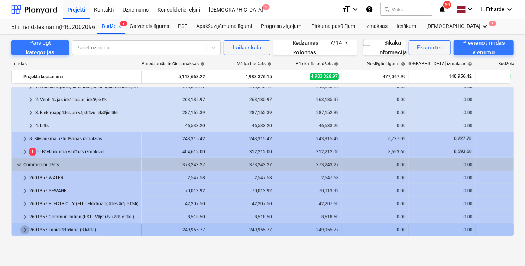
click at [25, 230] on span "keyboard_arrow_right" at bounding box center [24, 229] width 9 height 9
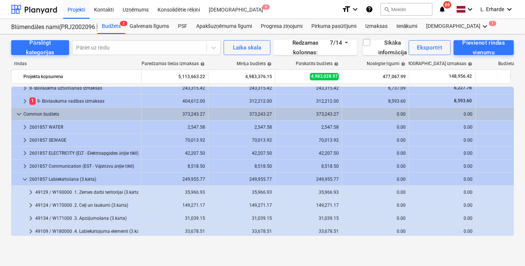
scroll to position [280, 0]
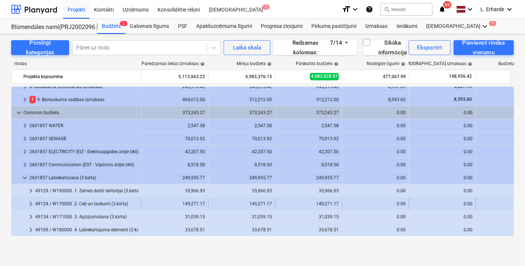
click at [93, 204] on div "49124 / W170000 .2. Ceļi un laukumi (3.kārta)" at bounding box center [86, 204] width 103 height 12
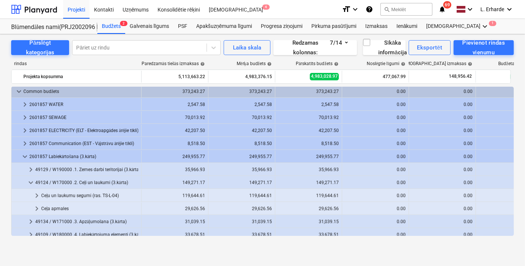
scroll to position [306, 0]
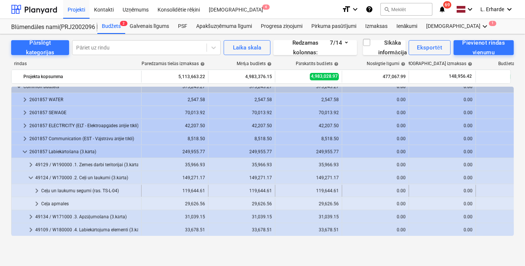
click at [67, 191] on div "Ceļu un laukumu segumi (ras. TS-L-04)" at bounding box center [89, 191] width 97 height 12
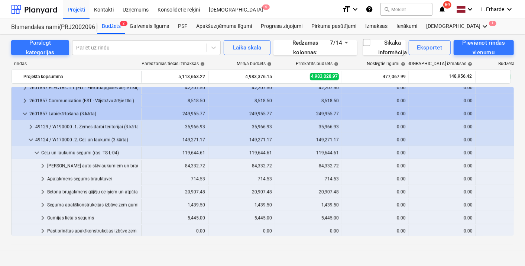
scroll to position [348, 0]
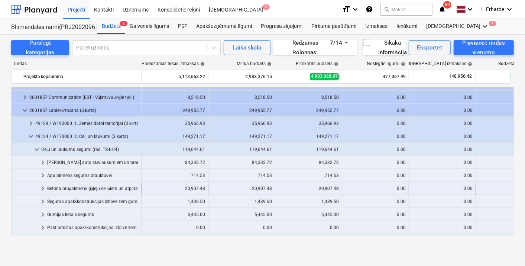
click at [102, 188] on div "Betona bruģakmens gājēju celiņiem un atpūtas laukumiem" at bounding box center [92, 189] width 91 height 12
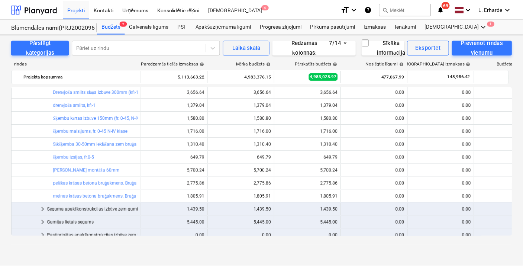
scroll to position [472, 0]
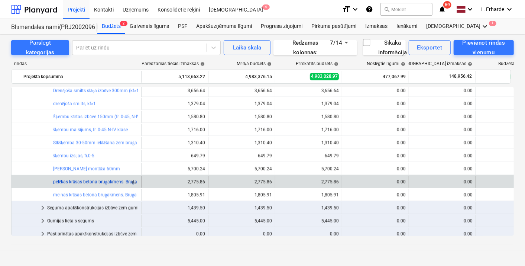
click at [115, 181] on link "pelēkas krāsas betona bruģakmens. Bruģa forma PRIZMA 6 B/F (bez fāzes, pelēks) …" at bounding box center [151, 181] width 197 height 5
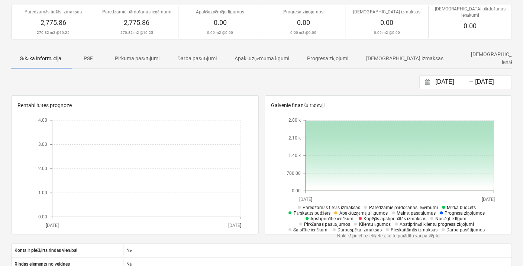
scroll to position [60, 0]
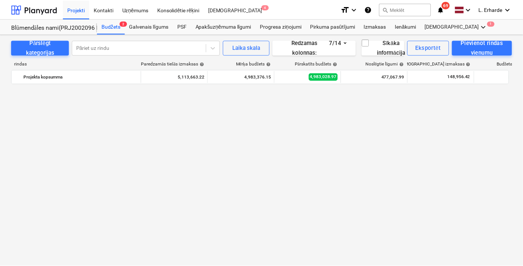
scroll to position [472, 0]
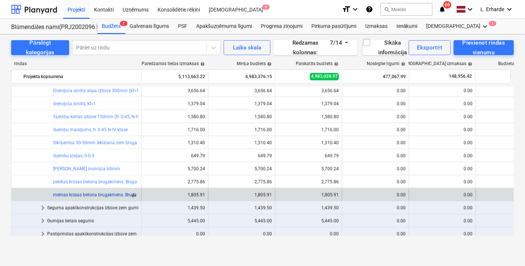
click at [120, 193] on link "melnas krāsas betona bruģakmens. Bruģa forma PRIZMA 6 B/F (bez fāzes, melns) 20…" at bounding box center [151, 194] width 197 height 5
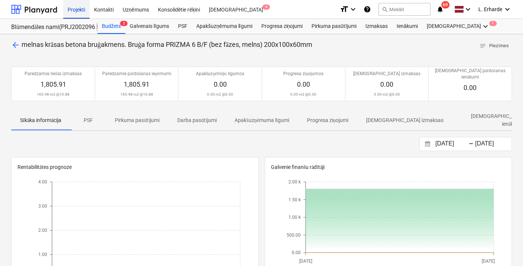
click at [77, 6] on div "Projekti" at bounding box center [76, 9] width 26 height 19
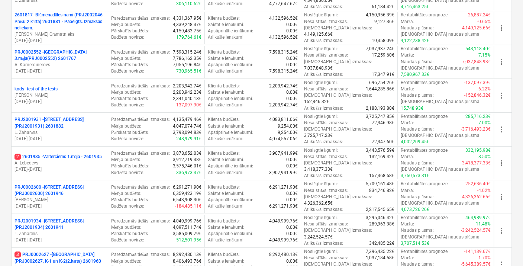
scroll to position [248, 0]
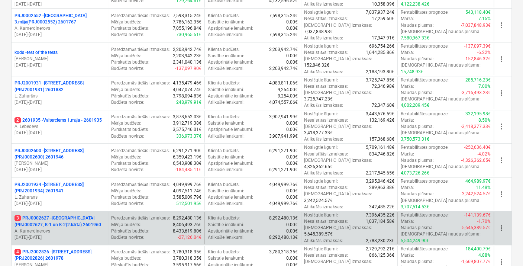
click at [62, 215] on p "3 PRJ0002627 - Tumes iela (PRJ0002627, K-1 un K-2(2.kārta) 2601960" at bounding box center [60, 221] width 90 height 13
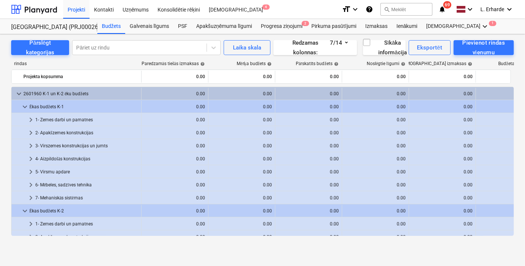
scroll to position [88, 0]
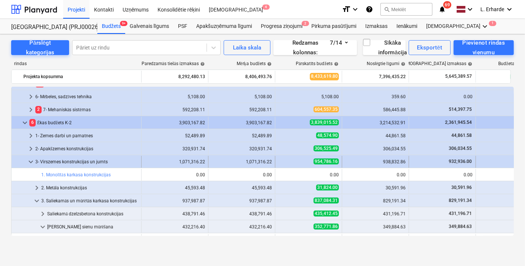
click at [27, 159] on span "keyboard_arrow_down" at bounding box center [30, 161] width 9 height 9
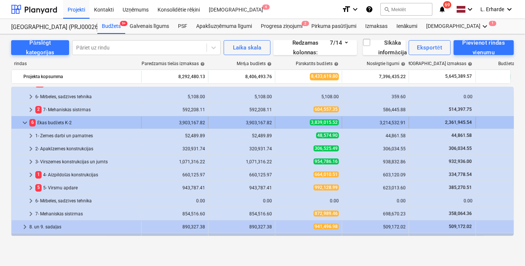
click at [24, 119] on span "keyboard_arrow_down" at bounding box center [24, 122] width 9 height 9
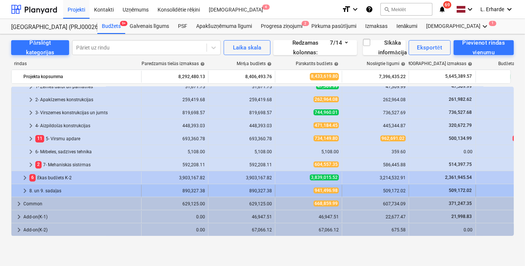
scroll to position [33, 0]
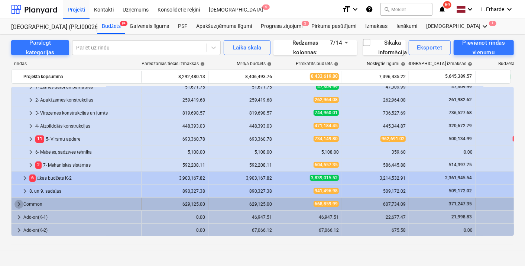
click at [17, 202] on span "keyboard_arrow_right" at bounding box center [19, 204] width 9 height 9
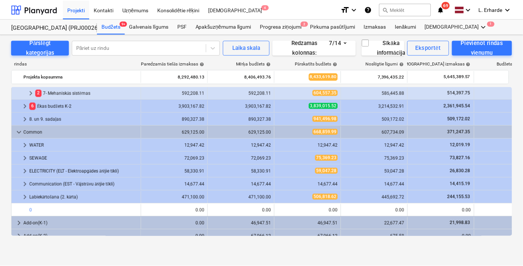
scroll to position [111, 0]
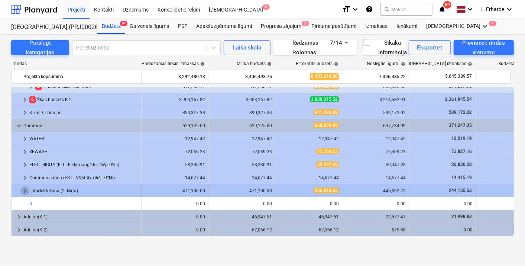
click at [25, 190] on span "keyboard_arrow_right" at bounding box center [24, 190] width 9 height 9
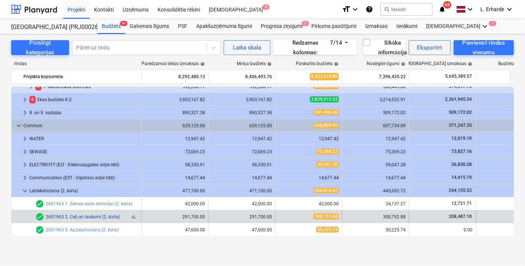
click at [80, 215] on link "2601963 2. Ceļi un laukumi (2. kārta)" at bounding box center [83, 216] width 74 height 5
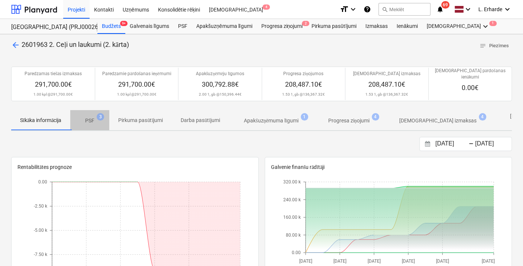
click at [89, 117] on p "PSF" at bounding box center [89, 121] width 9 height 8
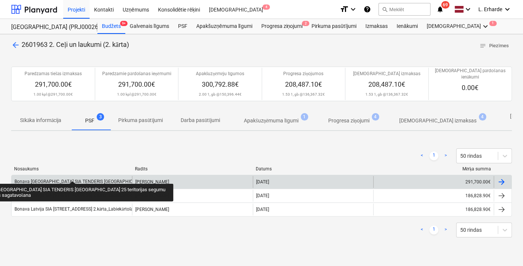
click at [72, 179] on div "Bonava Latvija SIA TENDERIS Tumes iela 25 teritorijas segumu pamatnes sagatavoš…" at bounding box center [129, 182] width 228 height 6
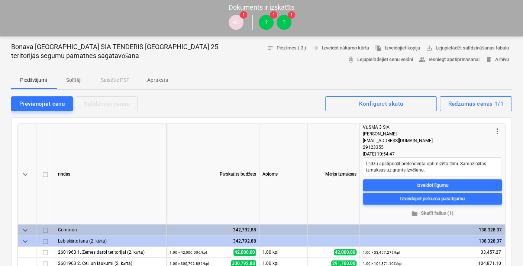
scroll to position [83, 0]
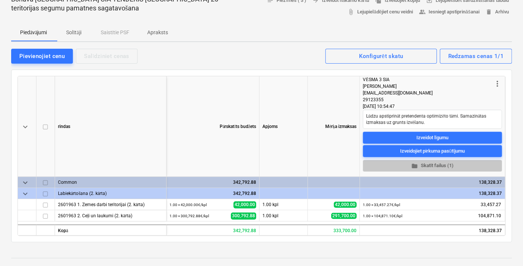
click at [433, 168] on span "folder Skatīt failus (1)" at bounding box center [432, 166] width 133 height 9
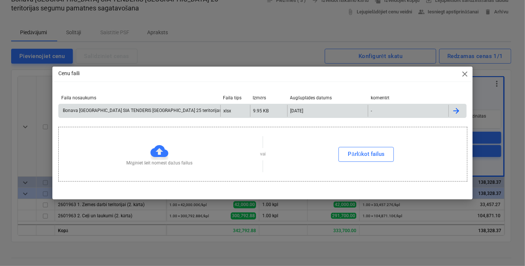
click at [149, 111] on div "Bonava Latvija SIA TENDERIS Tumes iela 25 teritorijas segumu pamatnes sagatavoš…" at bounding box center [181, 111] width 238 height 6
drag, startPoint x: 252, startPoint y: 48, endPoint x: 185, endPoint y: 19, distance: 73.1
click at [252, 48] on div "Cenu faili close Faila nosaukums Faila tips Izmērs Augšuplādes datums komentēt …" at bounding box center [262, 133] width 525 height 266
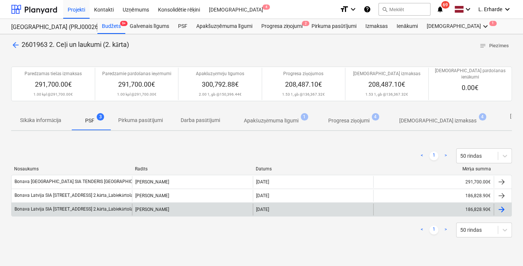
click at [81, 206] on div "Bonava Latvija SIA TENDERIS Tumes iela 27 2.kārta_Labiekārtošana ceļi un laukumi" at bounding box center [93, 209] width 156 height 6
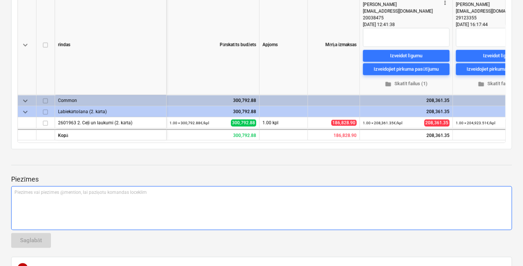
scroll to position [165, 0]
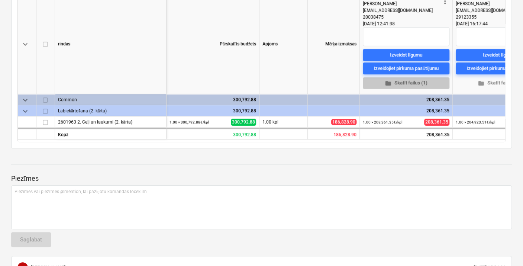
click at [414, 83] on span "folder Skatīt failus (1)" at bounding box center [406, 83] width 81 height 9
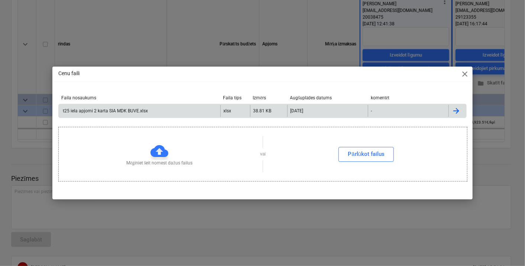
click at [121, 107] on div "t25 iela apjomi 2 karta SIA MDK BUVE.xlsx" at bounding box center [139, 111] width 161 height 12
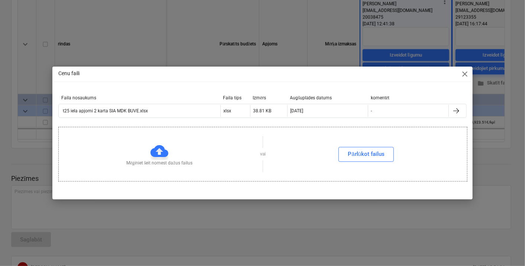
click at [189, 29] on div "Cenu faili close Faila nosaukums Faila tips Izmērs Augšuplādes datums komentēt …" at bounding box center [262, 133] width 525 height 266
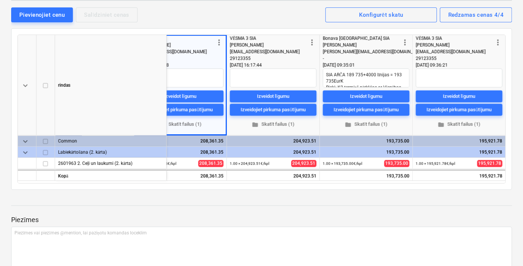
scroll to position [0, 226]
type textarea "x"
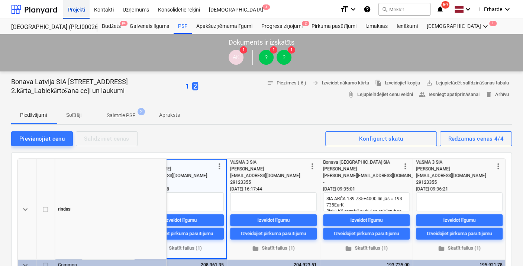
click at [80, 6] on div "Projekti" at bounding box center [76, 9] width 26 height 19
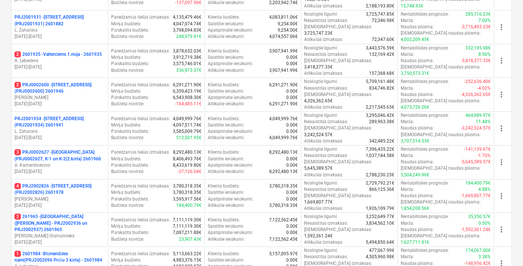
scroll to position [310, 0]
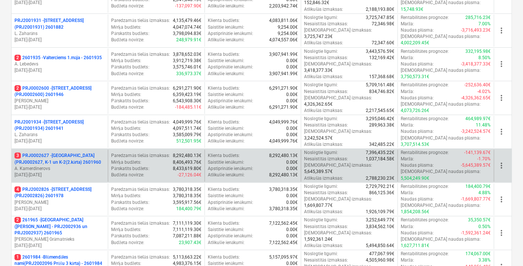
click at [53, 152] on p "3 PRJ0002627 - Tumes iela (PRJ0002627, K-1 un K-2(2.kārta) 2601960" at bounding box center [60, 158] width 90 height 13
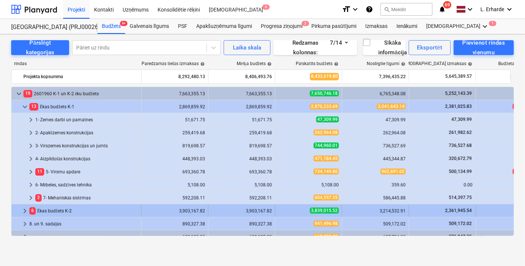
scroll to position [111, 0]
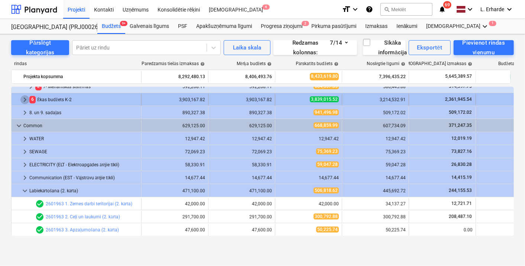
click at [26, 97] on span "keyboard_arrow_right" at bounding box center [24, 99] width 9 height 9
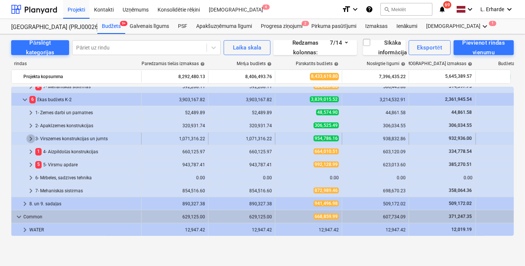
click at [31, 136] on span "keyboard_arrow_right" at bounding box center [30, 138] width 9 height 9
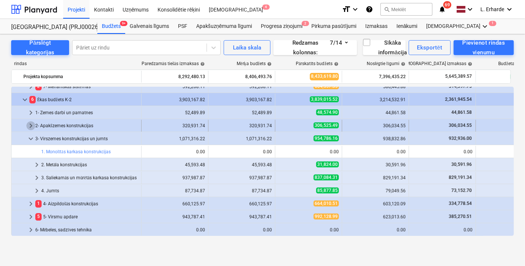
click at [29, 124] on span "keyboard_arrow_right" at bounding box center [30, 125] width 9 height 9
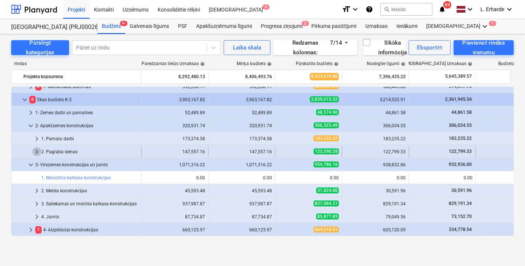
click at [38, 149] on span "keyboard_arrow_right" at bounding box center [36, 151] width 9 height 9
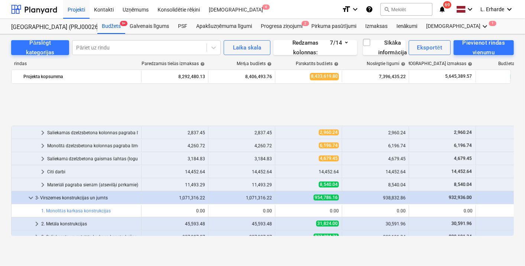
scroll to position [248, 0]
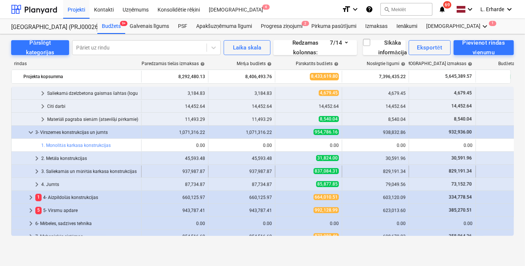
click at [38, 170] on span "keyboard_arrow_right" at bounding box center [36, 171] width 9 height 9
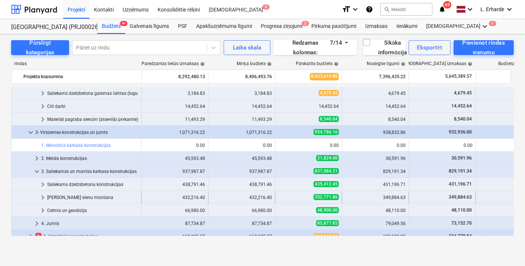
click at [82, 195] on div "[PERSON_NAME] sienu mūrēšana" at bounding box center [92, 198] width 91 height 12
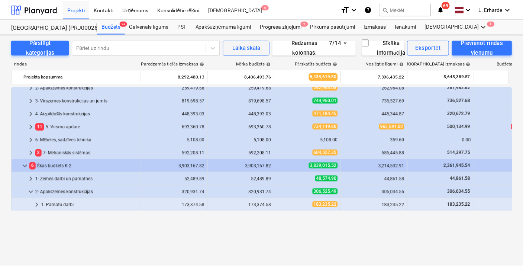
scroll to position [0, 0]
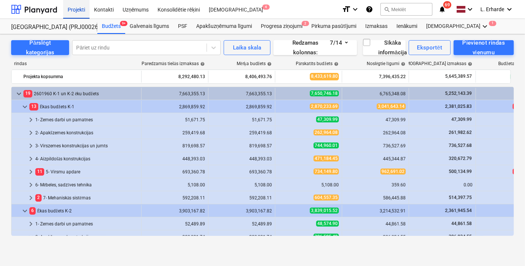
click at [78, 10] on div "Projekti" at bounding box center [76, 9] width 26 height 19
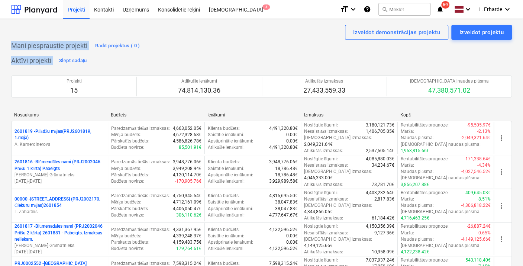
drag, startPoint x: 522, startPoint y: 33, endPoint x: 521, endPoint y: 58, distance: 25.7
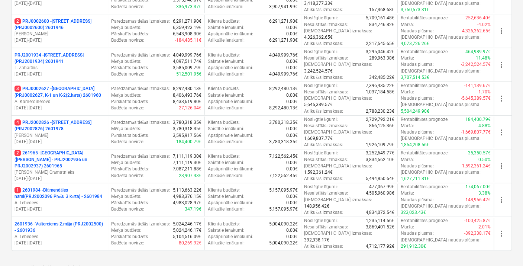
scroll to position [390, 0]
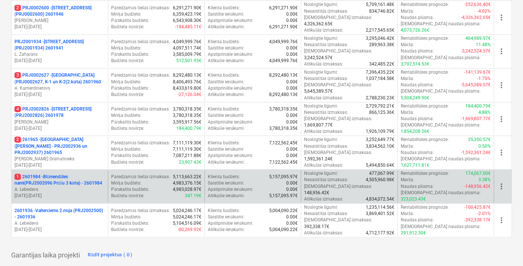
click at [81, 174] on p "1 2601984 - Blūmendāles nami(PRJ2002096 Prūšu 3 kārta) - 2601984" at bounding box center [60, 180] width 90 height 13
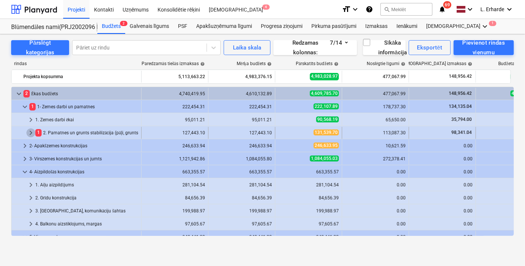
click at [30, 133] on span "keyboard_arrow_right" at bounding box center [30, 132] width 9 height 9
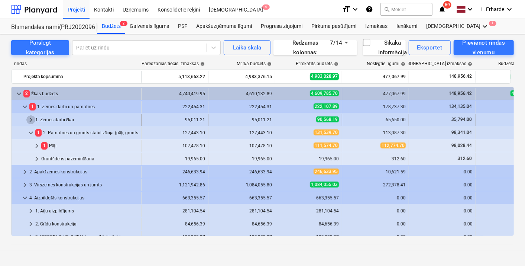
click at [30, 119] on span "keyboard_arrow_right" at bounding box center [30, 119] width 9 height 9
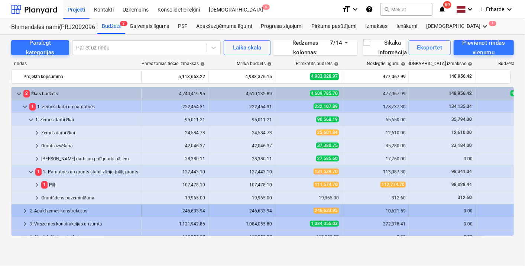
click at [25, 209] on span "keyboard_arrow_right" at bounding box center [24, 210] width 9 height 9
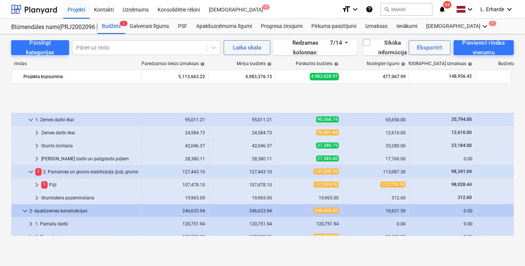
scroll to position [56, 0]
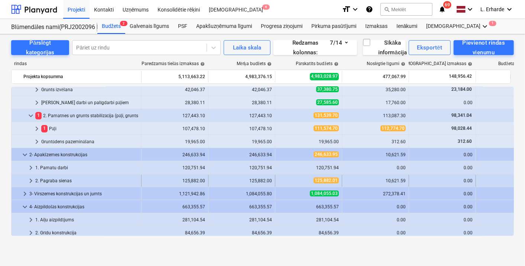
click at [29, 181] on span "keyboard_arrow_right" at bounding box center [30, 180] width 9 height 9
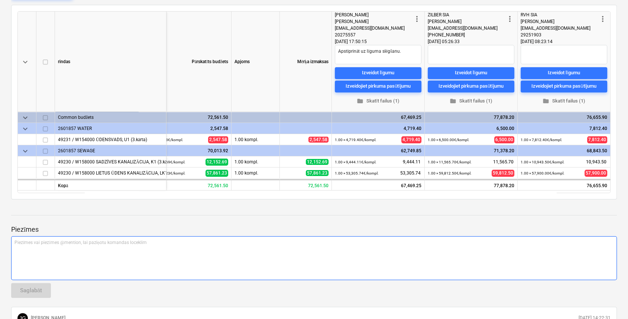
scroll to position [178, 0]
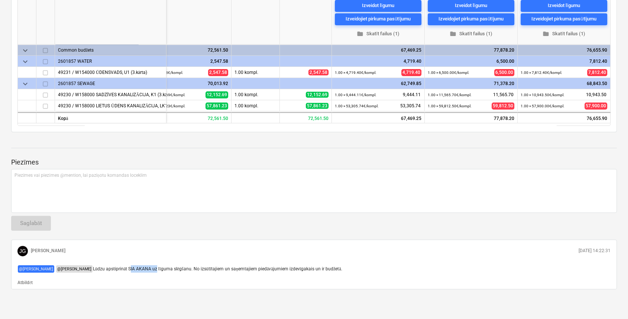
drag, startPoint x: 76, startPoint y: 270, endPoint x: 52, endPoint y: 270, distance: 24.5
click at [93, 270] on span "Lūdzu apstiprināt SIA AKANA uz līguma slēgšanu. No izsūtītajiem un saņemtajiem …" at bounding box center [218, 269] width 250 height 5
copy span "SIA AKANA"
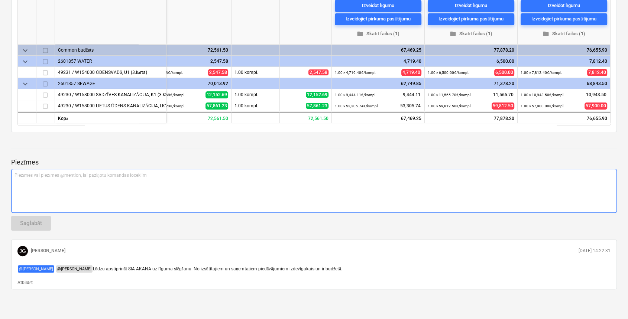
drag, startPoint x: 40, startPoint y: 172, endPoint x: 74, endPoint y: 169, distance: 33.9
click at [43, 171] on div "Piezīmes vai piezīmes @mention, lai paziņotu komandas loceklim ﻿" at bounding box center [314, 191] width 606 height 44
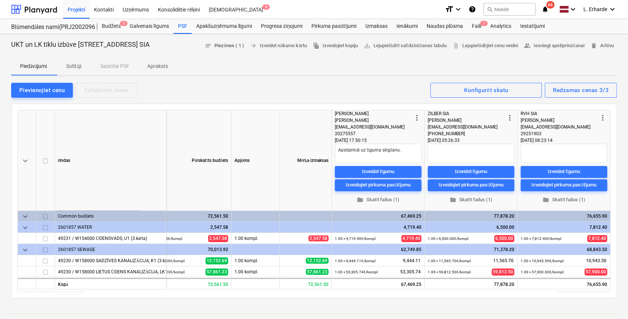
click at [217, 46] on span "notes Piezīmes ( 1 )" at bounding box center [224, 46] width 39 height 9
click at [510, 90] on span "Konfigurēt skatu" at bounding box center [486, 91] width 95 height 10
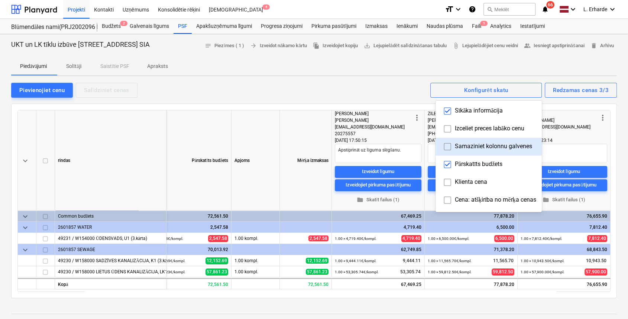
click at [305, 74] on div at bounding box center [314, 159] width 628 height 319
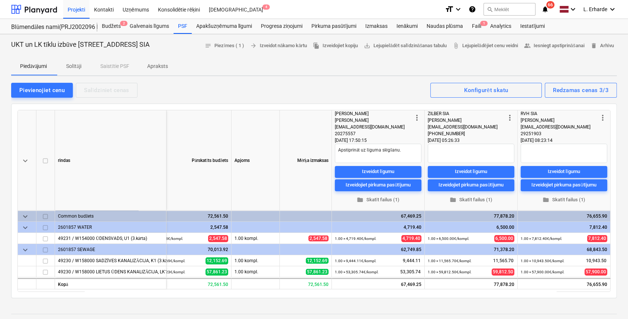
click at [78, 65] on p "Solītāji" at bounding box center [74, 66] width 18 height 8
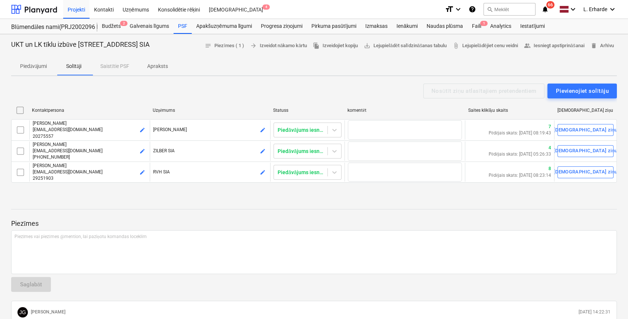
click at [32, 68] on p "Piedāvājumi" at bounding box center [33, 66] width 27 height 8
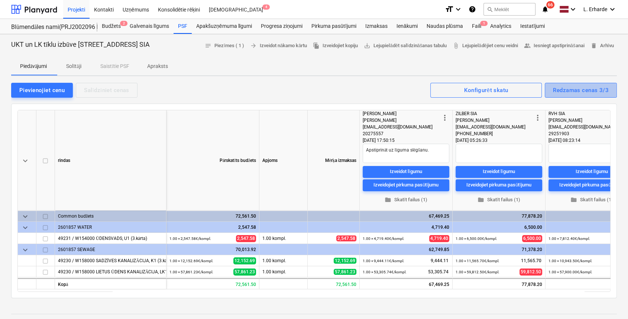
click at [578, 90] on div "Redzamas cenas 3/3" at bounding box center [581, 91] width 56 height 10
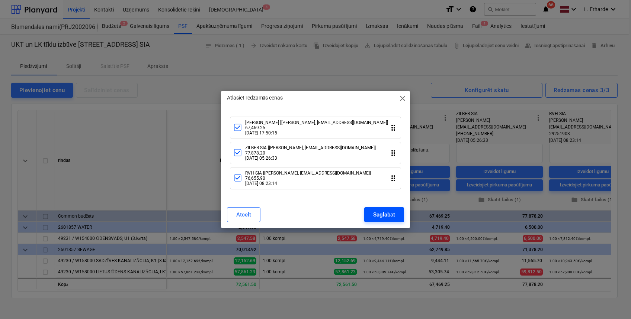
click at [380, 215] on div "Saglabāt" at bounding box center [384, 215] width 22 height 10
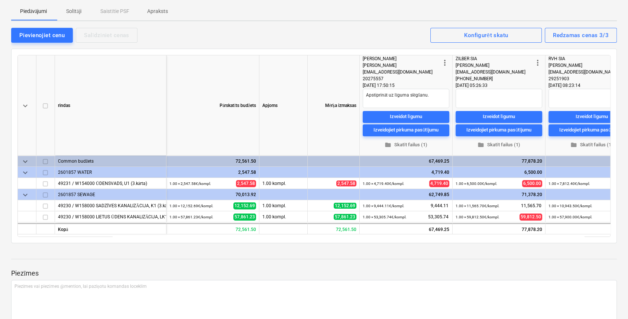
scroll to position [149, 0]
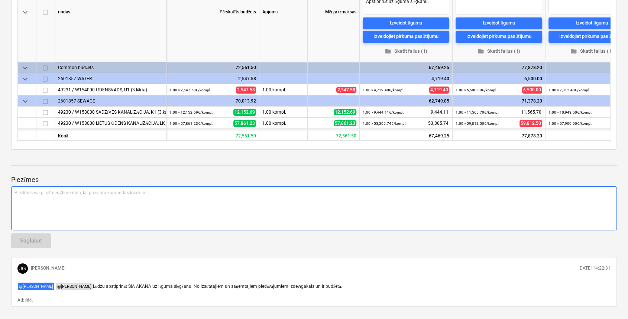
type textarea "x"
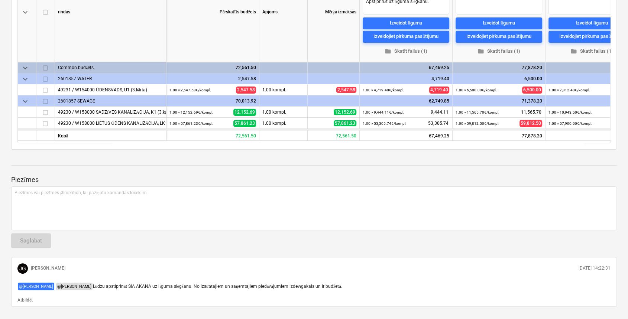
drag, startPoint x: 355, startPoint y: 143, endPoint x: 550, endPoint y: 149, distance: 195.3
click at [550, 149] on div "keyboard_arrow_down rindas Pārskatīts budžets Apjoms Mērķa izmaksas more_vert A…" at bounding box center [314, 52] width 606 height 195
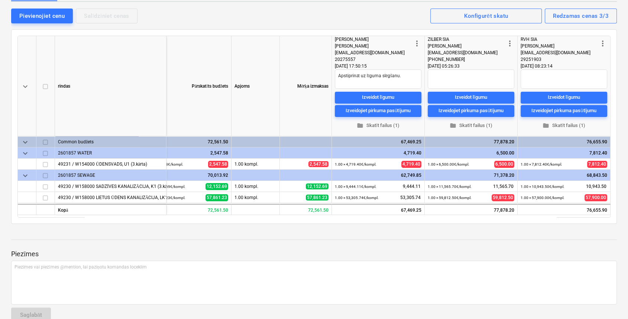
scroll to position [0, 0]
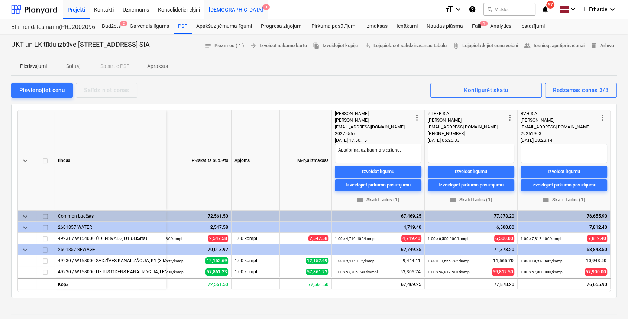
click at [223, 9] on div "Iesūtne 4" at bounding box center [236, 9] width 63 height 19
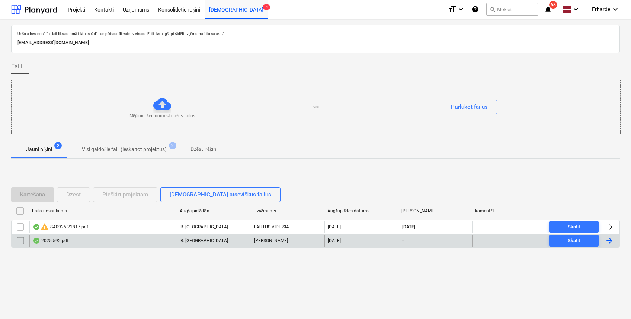
click at [226, 244] on div "B. Bārdiņa" at bounding box center [214, 241] width 74 height 12
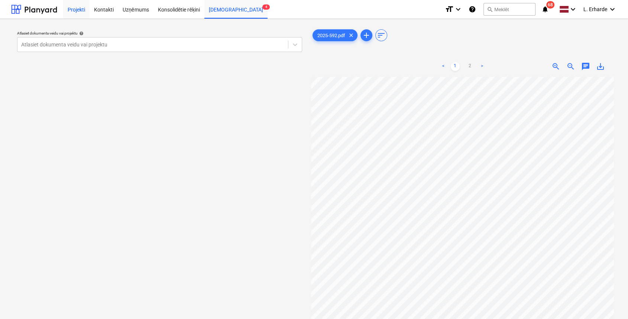
click at [68, 11] on div "Projekti" at bounding box center [76, 9] width 26 height 19
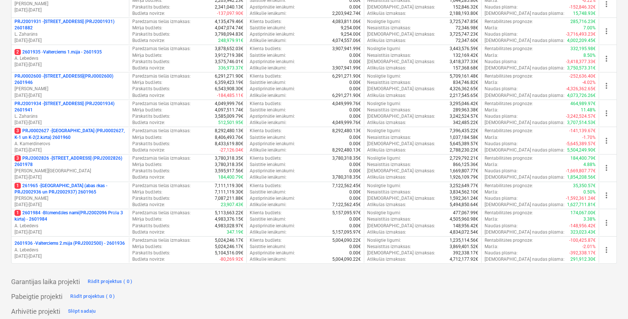
scroll to position [248, 0]
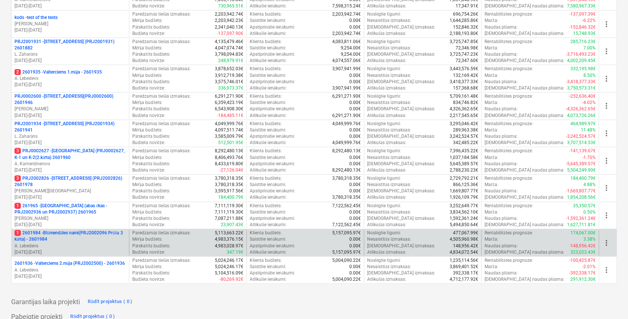
click at [86, 231] on p "1 2601984 - Blūmendāles nami(PRJ2002096 Prūšu 3 kārta) - 2601984" at bounding box center [71, 236] width 112 height 13
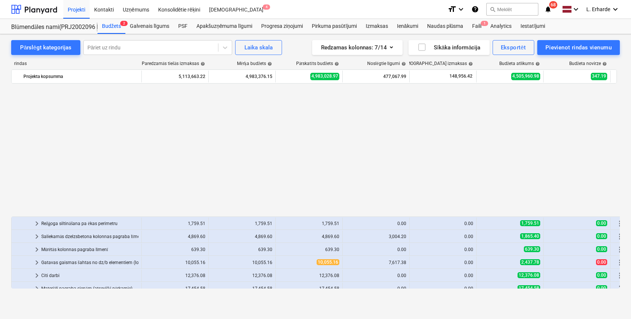
scroll to position [149, 0]
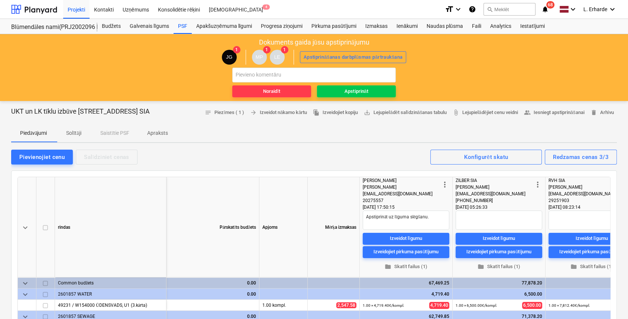
type textarea "x"
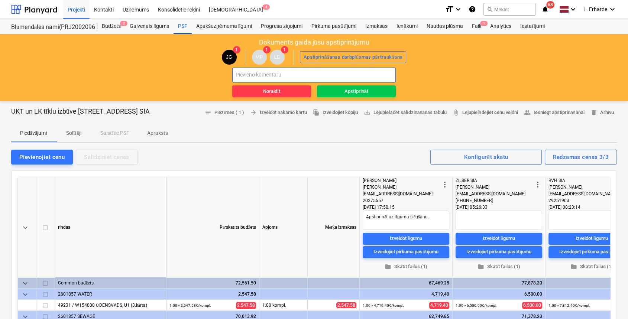
click at [285, 76] on input "text" at bounding box center [314, 75] width 164 height 15
paste input "SIA AKANA"
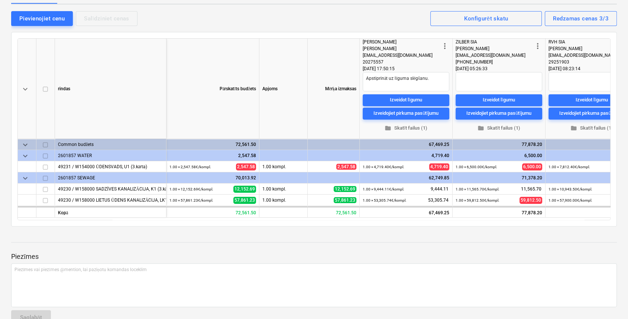
scroll to position [149, 0]
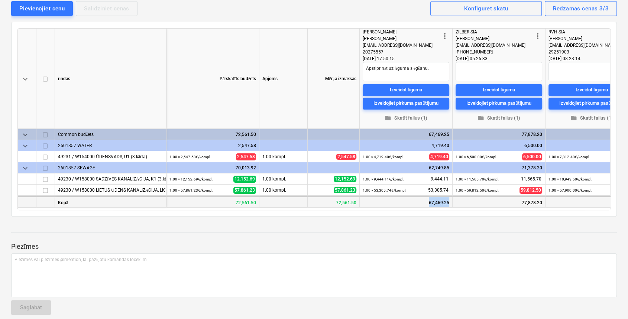
drag, startPoint x: 429, startPoint y: 203, endPoint x: 450, endPoint y: 203, distance: 21.6
click at [450, 203] on div "67,469.25" at bounding box center [406, 202] width 93 height 11
copy div "67,469.25"
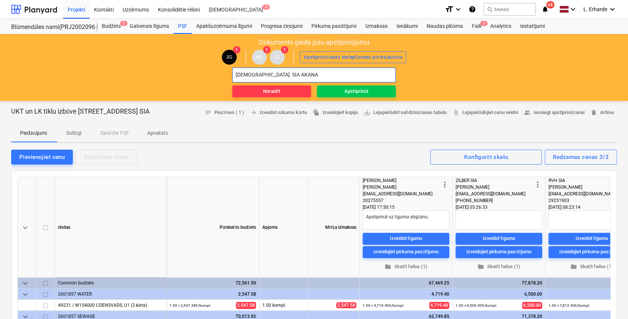
drag, startPoint x: 311, startPoint y: 71, endPoint x: 315, endPoint y: 71, distance: 4.1
click at [313, 71] on input "Apstipirnu SIA AKANA" at bounding box center [314, 75] width 164 height 15
paste input "67,469.25"
drag, startPoint x: 261, startPoint y: 74, endPoint x: 270, endPoint y: 73, distance: 9.3
click at [263, 74] on input "Apstipirnu SIA AKANA (67,469.25)" at bounding box center [314, 75] width 164 height 15
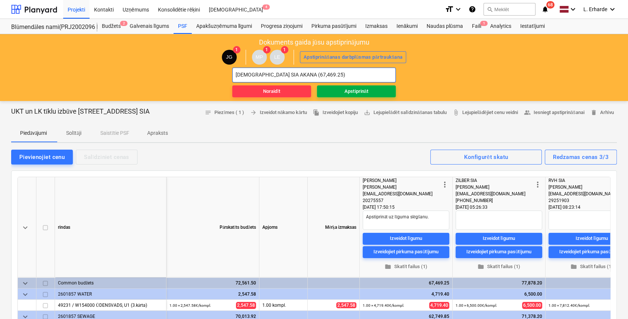
type input "Apstipirnu SIA AKANA (67,469.25)"
click at [385, 91] on span "Apstiprināt" at bounding box center [356, 91] width 73 height 9
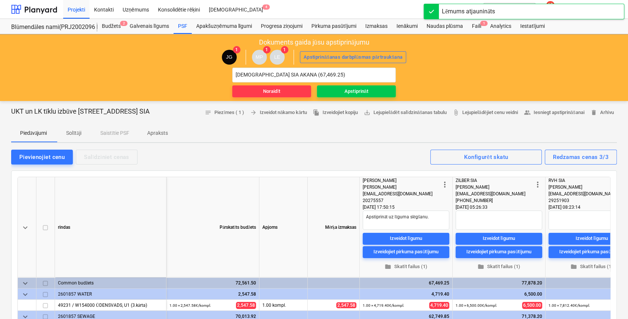
type textarea "x"
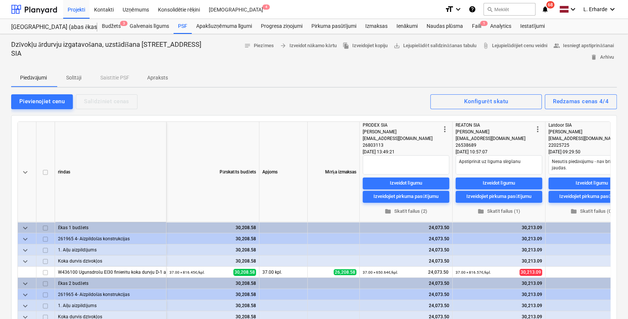
type textarea "x"
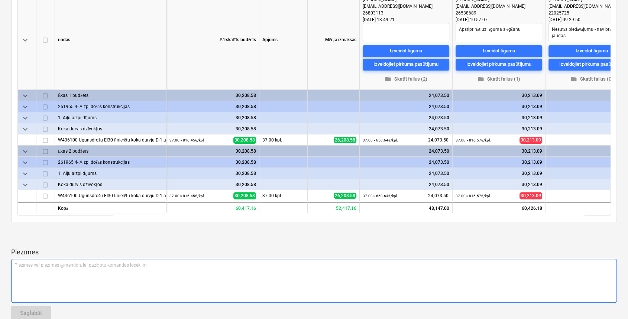
scroll to position [198, 0]
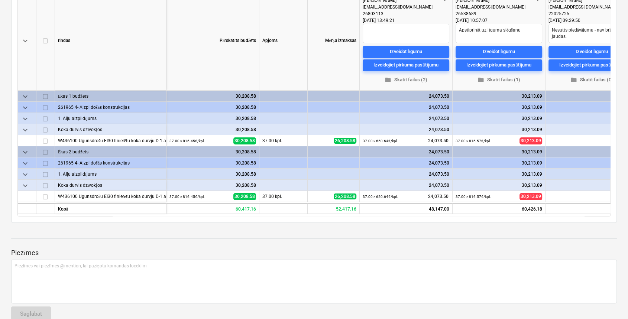
drag, startPoint x: 306, startPoint y: 217, endPoint x: 478, endPoint y: 219, distance: 172.2
click at [479, 219] on div "keyboard_arrow_down rindas Pārskatīts budžets Apjoms Mērķa izmaksas more_vert P…" at bounding box center [314, 103] width 606 height 239
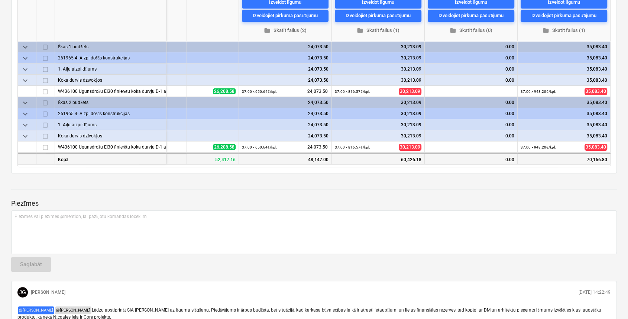
scroll to position [49, 0]
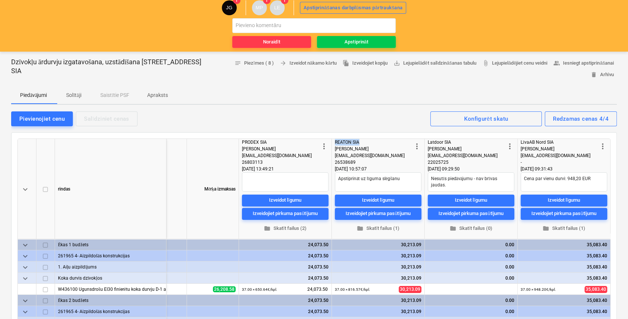
drag, startPoint x: 363, startPoint y: 142, endPoint x: 334, endPoint y: 144, distance: 29.0
click at [334, 144] on div "more_vert REATON SIA Hardijs Mucenieks reaton@reaton.lv 26538689 03.07.2025 10:…" at bounding box center [378, 189] width 93 height 100
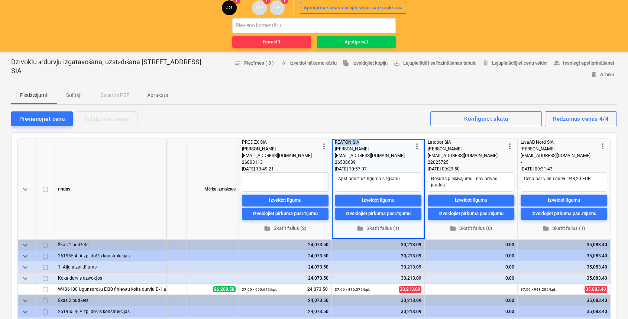
copy div "REATON SIA"
click at [315, 21] on input "text" at bounding box center [314, 25] width 164 height 15
paste input "REATON SIA"
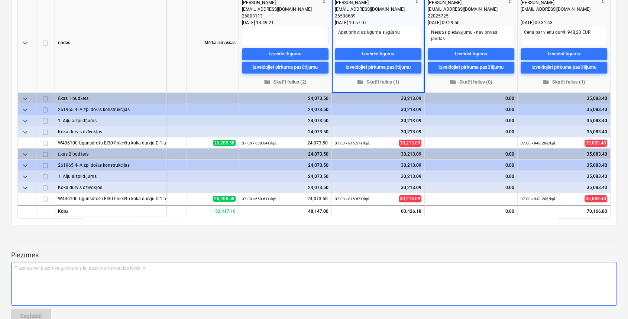
scroll to position [198, 0]
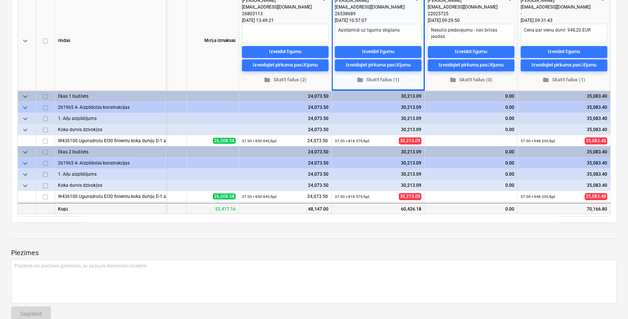
click at [409, 209] on div "60,426.18" at bounding box center [378, 208] width 93 height 11
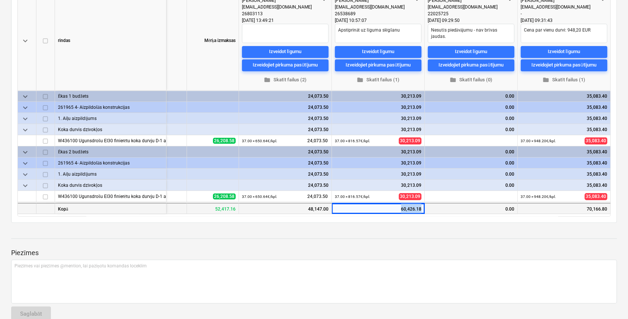
click at [409, 209] on div "60,426.18" at bounding box center [378, 208] width 93 height 11
copy div "60,426.18"
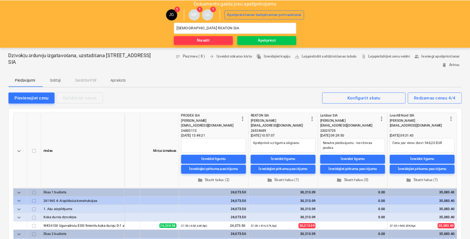
scroll to position [0, 0]
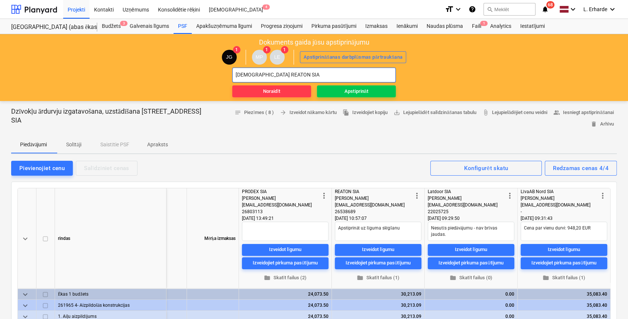
click at [305, 74] on input "Apstiprinu REATON SIA" at bounding box center [314, 75] width 164 height 15
paste input "60,426.18"
type input "Apstiprinu REATON SIA 60,426.18"
type textarea "x"
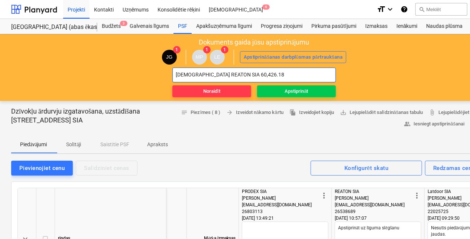
scroll to position [0, 121]
click at [231, 74] on input "Apstiprinu REATON SIA 60,426.18)" at bounding box center [255, 75] width 164 height 15
type input "Apstiprinu REATON SIA (60,426.18)"
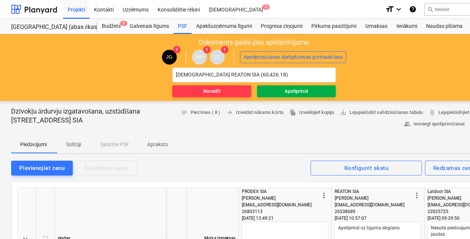
click at [318, 90] on span "Apstiprināt" at bounding box center [296, 91] width 73 height 9
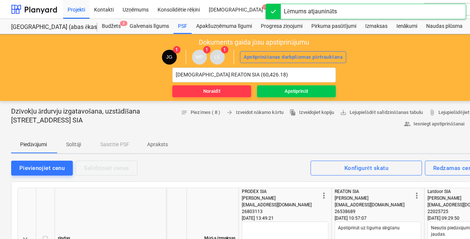
type textarea "x"
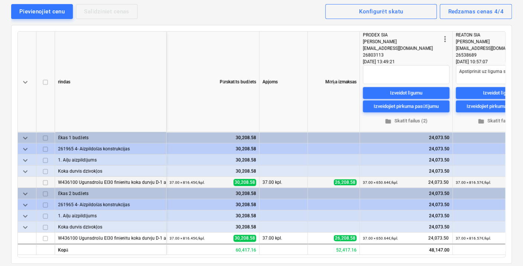
scroll to position [165, 0]
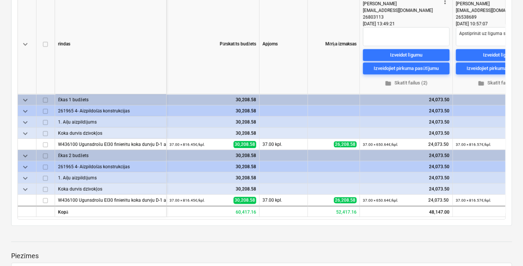
type textarea "x"
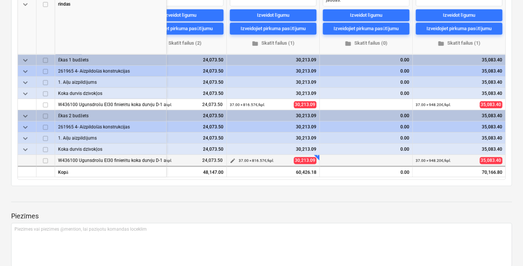
scroll to position [206, 0]
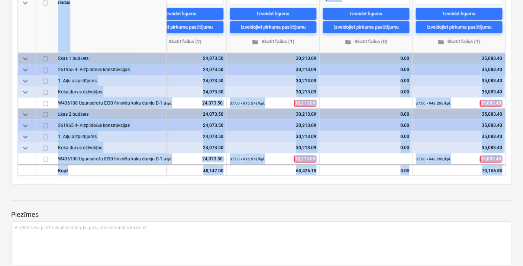
drag, startPoint x: 378, startPoint y: 177, endPoint x: 299, endPoint y: 192, distance: 80.2
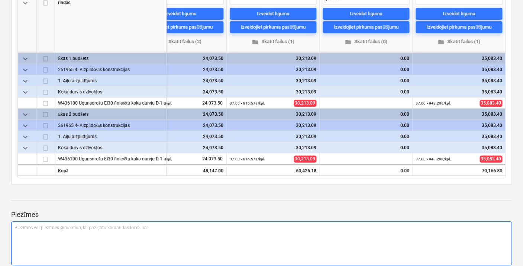
drag, startPoint x: 299, startPoint y: 192, endPoint x: 308, endPoint y: 247, distance: 56.1
click at [307, 239] on div "Piezīmes vai piezīmes @mention, lai paziņotu komandas loceklim ﻿" at bounding box center [261, 243] width 501 height 44
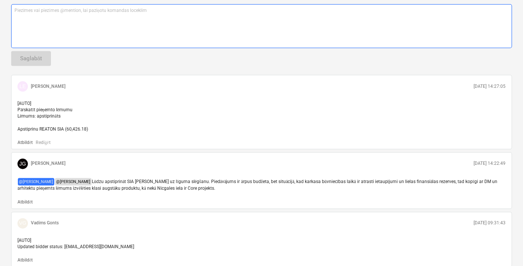
scroll to position [372, 0]
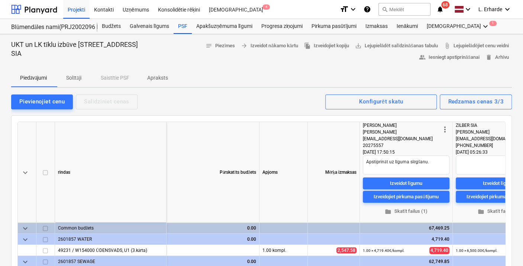
type textarea "x"
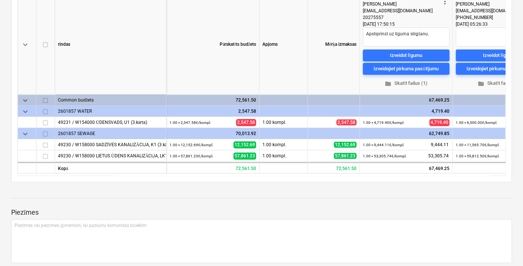
scroll to position [165, 0]
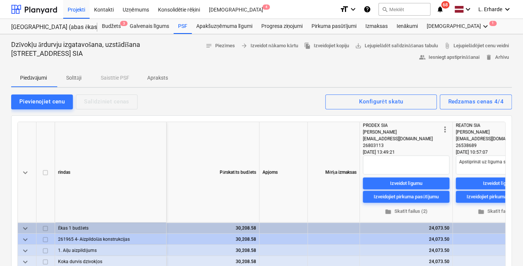
type textarea "x"
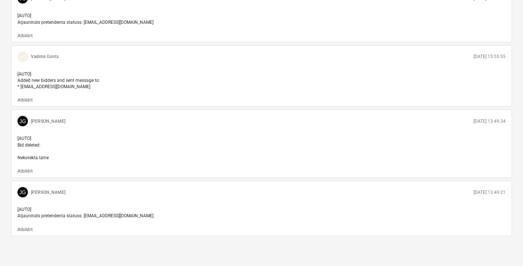
scroll to position [839, 0]
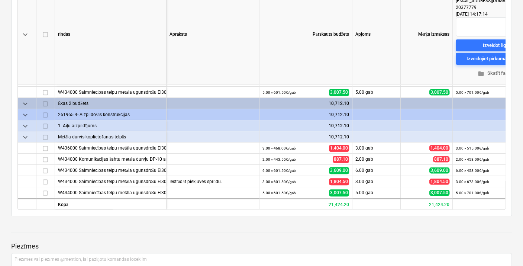
scroll to position [206, 0]
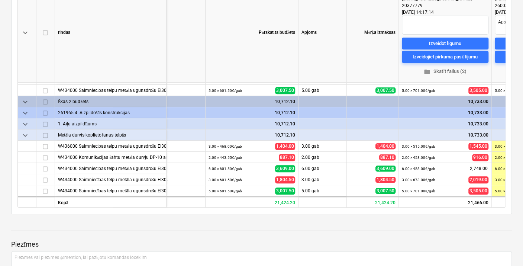
type textarea "x"
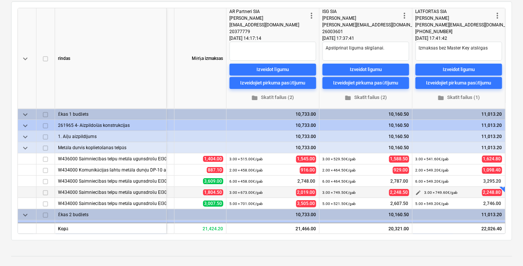
scroll to position [124, 0]
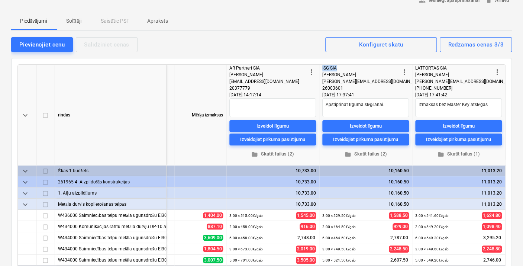
click at [319, 67] on div "more_vert ISG SIA [PERSON_NAME] [EMAIL_ADDRESS][DOMAIN_NAME] 26003601 [DATE] 17…" at bounding box center [365, 115] width 93 height 100
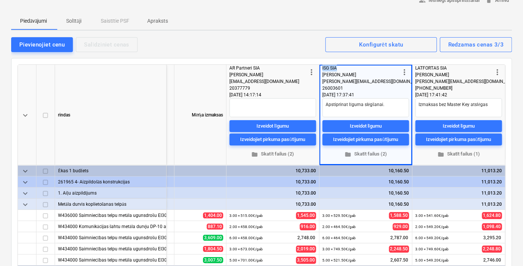
scroll to position [0, 0]
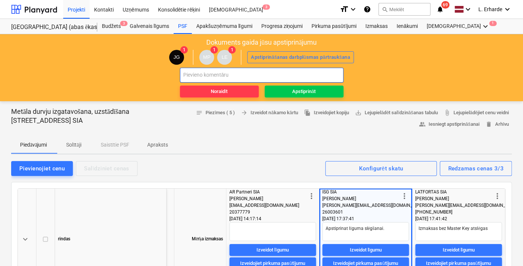
click at [226, 74] on input "text" at bounding box center [262, 75] width 164 height 15
paste input "ISG SIA"
type input "Apstipirnu ISG SIA"
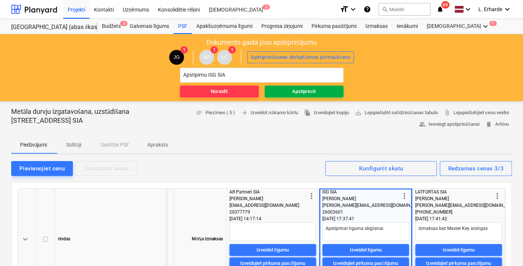
click at [313, 92] on div "Apstiprināt" at bounding box center [303, 91] width 23 height 9
type textarea "x"
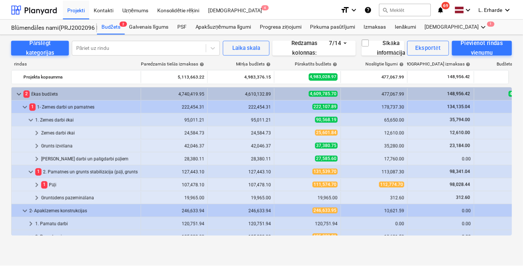
scroll to position [56, 0]
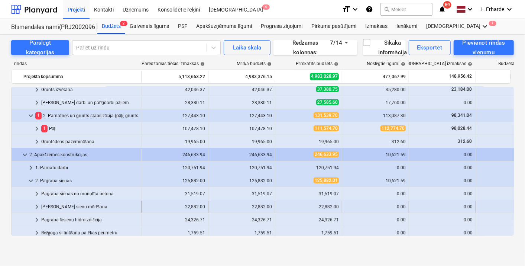
click at [51, 205] on div "[PERSON_NAME] sienu mūrēšana" at bounding box center [89, 207] width 97 height 12
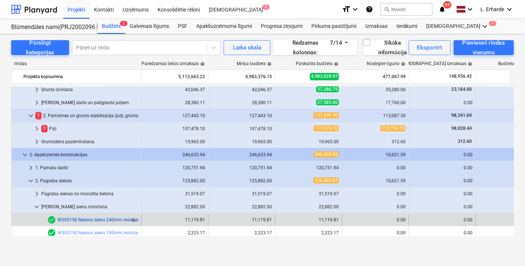
click at [95, 218] on link "W305150 Nesošu sienu 240mm mūrēšana (t.sk.bloku pārsedzes)" at bounding box center [122, 219] width 129 height 5
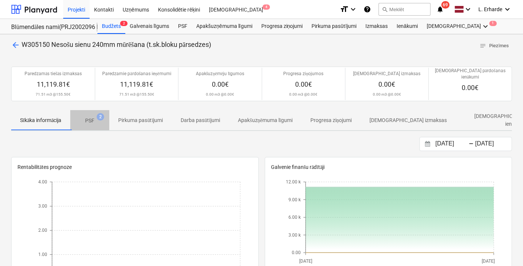
click at [92, 117] on p "PSF" at bounding box center [89, 121] width 9 height 8
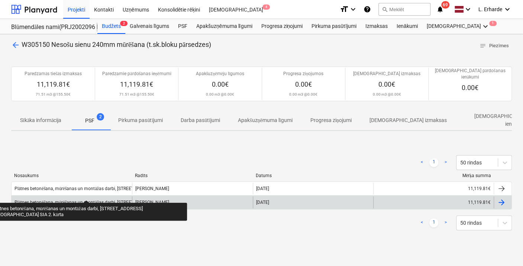
click at [86, 200] on div "Plātnes betonēšana, mūrēšanas un montāžas darbi, [STREET_ADDRESS] [GEOGRAPHIC_D…" at bounding box center [119, 203] width 209 height 6
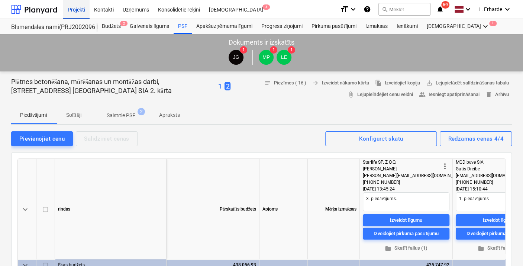
type textarea "x"
click at [82, 11] on div "Projekti" at bounding box center [76, 9] width 26 height 19
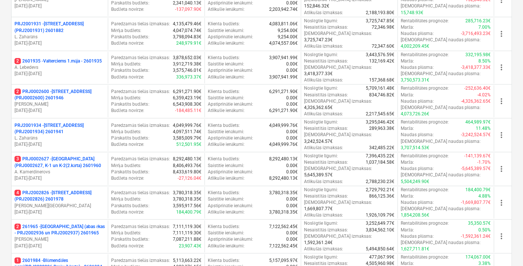
scroll to position [319, 0]
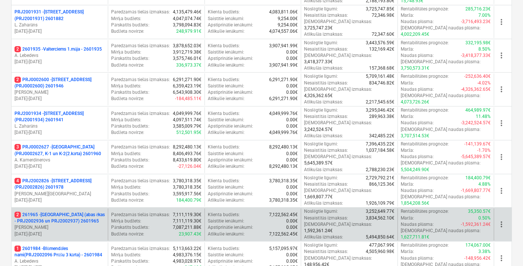
click at [70, 212] on p "2 261965 - [GEOGRAPHIC_DATA] (abas ēkas - PRJ2002936 un PRJ2002937) 2601965" at bounding box center [60, 218] width 90 height 13
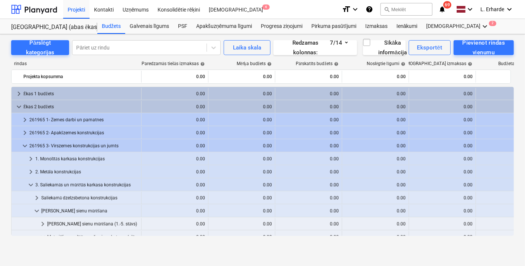
scroll to position [49, 0]
